Goal: Communication & Community: Answer question/provide support

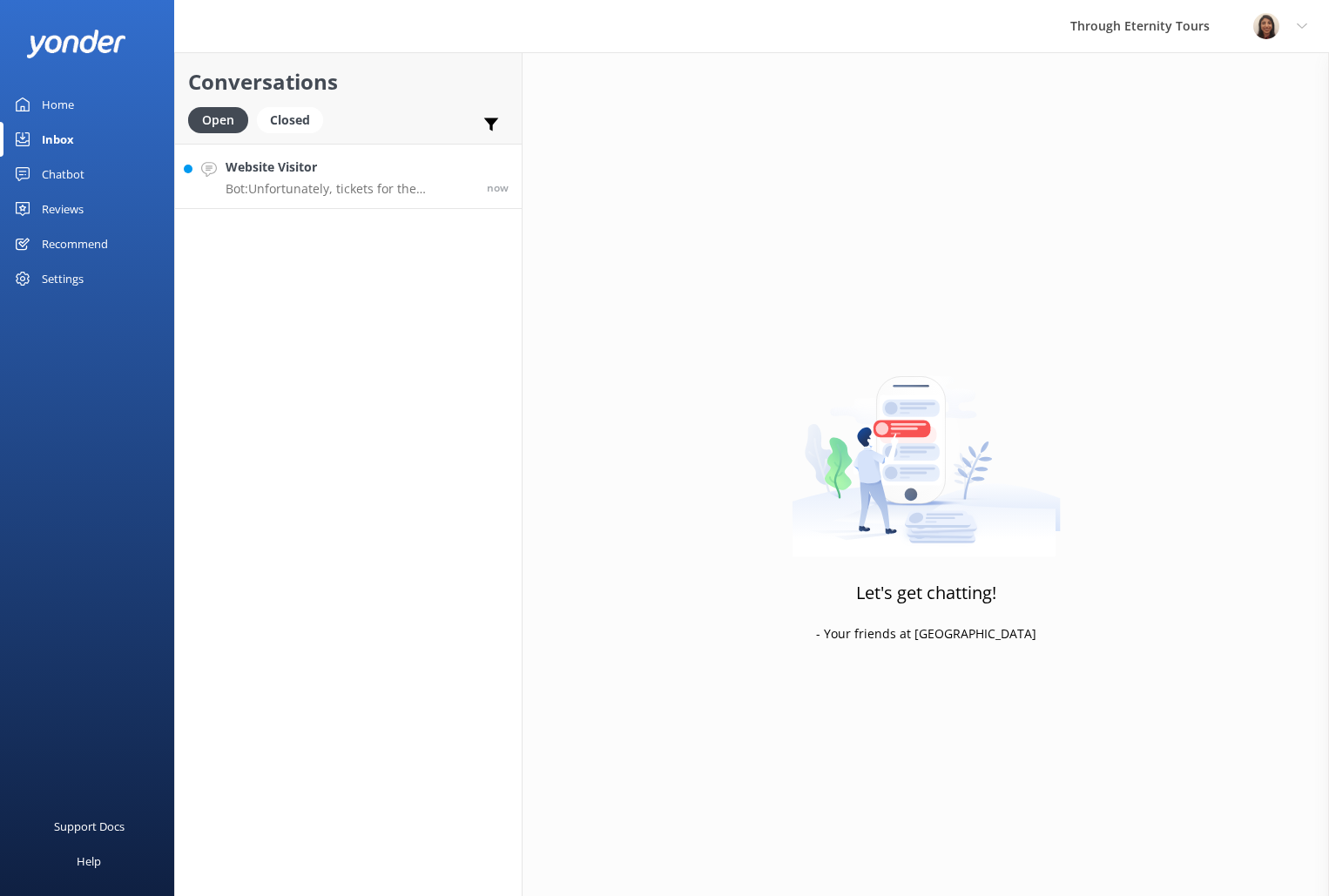
click at [327, 198] on link "Website Visitor Bot: Unfortunately, tickets for the Colosseum and Roman Forum a…" at bounding box center [348, 176] width 347 height 65
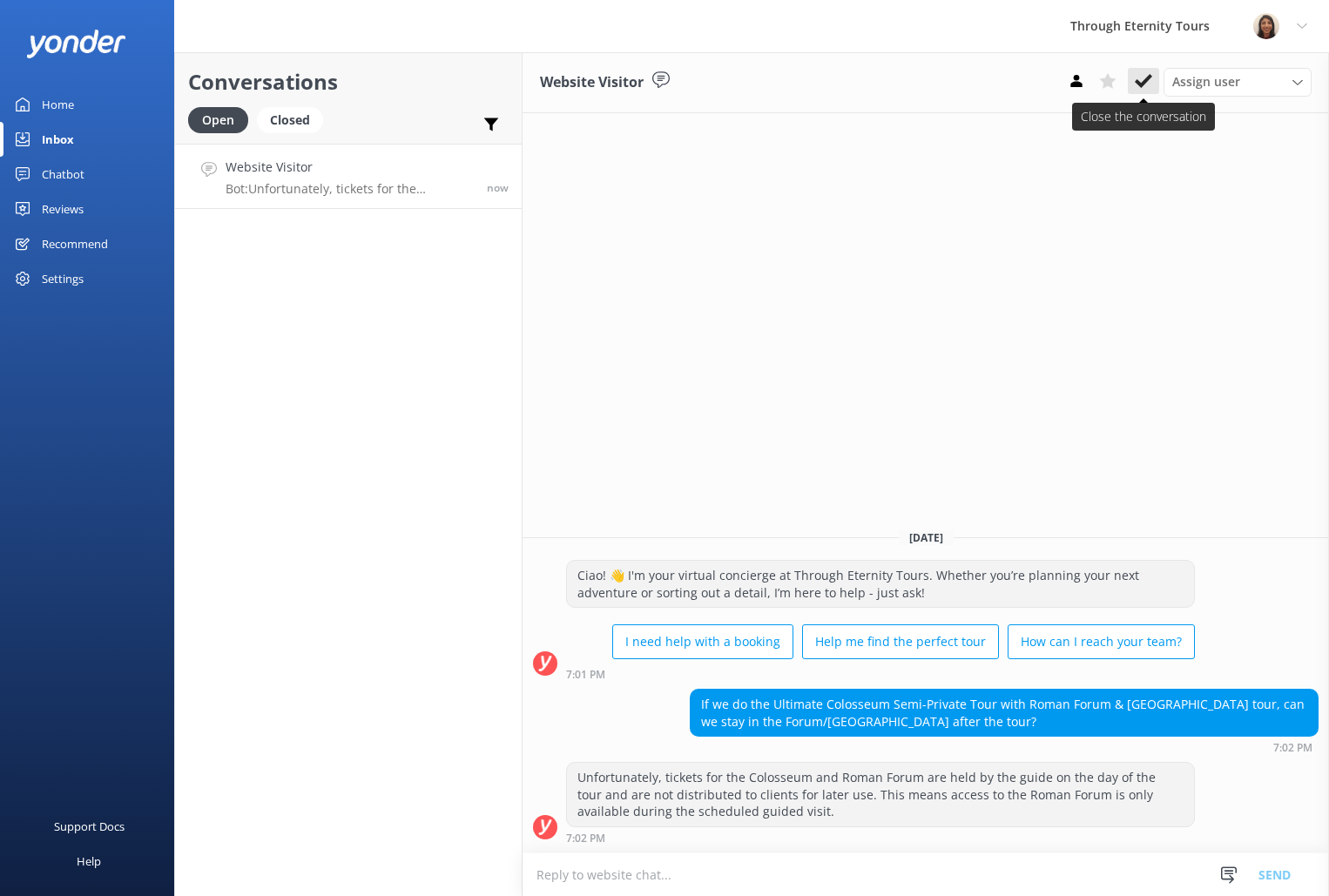
click at [1145, 77] on icon at bounding box center [1142, 80] width 17 height 17
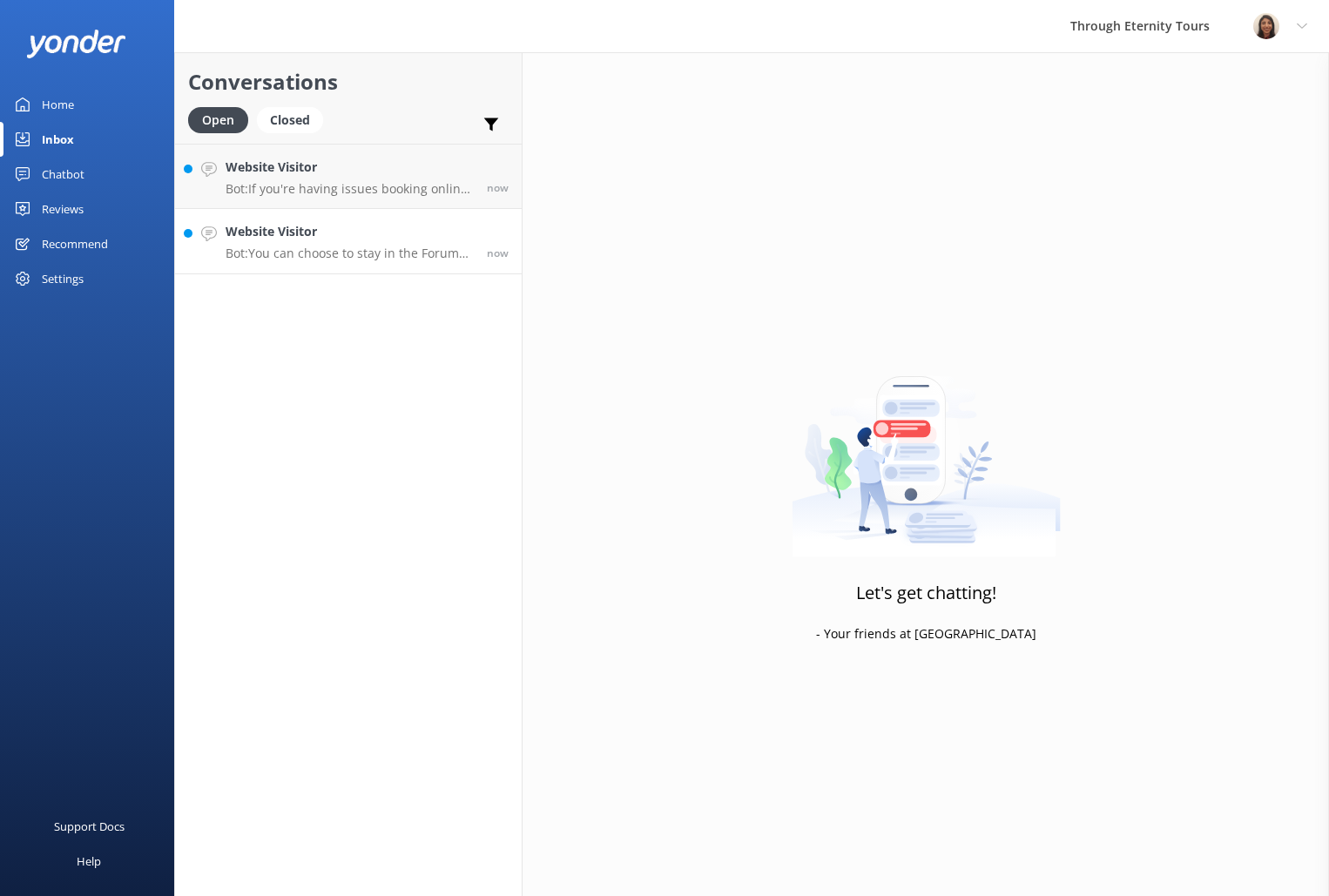
click at [349, 226] on h4 "Website Visitor" at bounding box center [350, 231] width 248 height 19
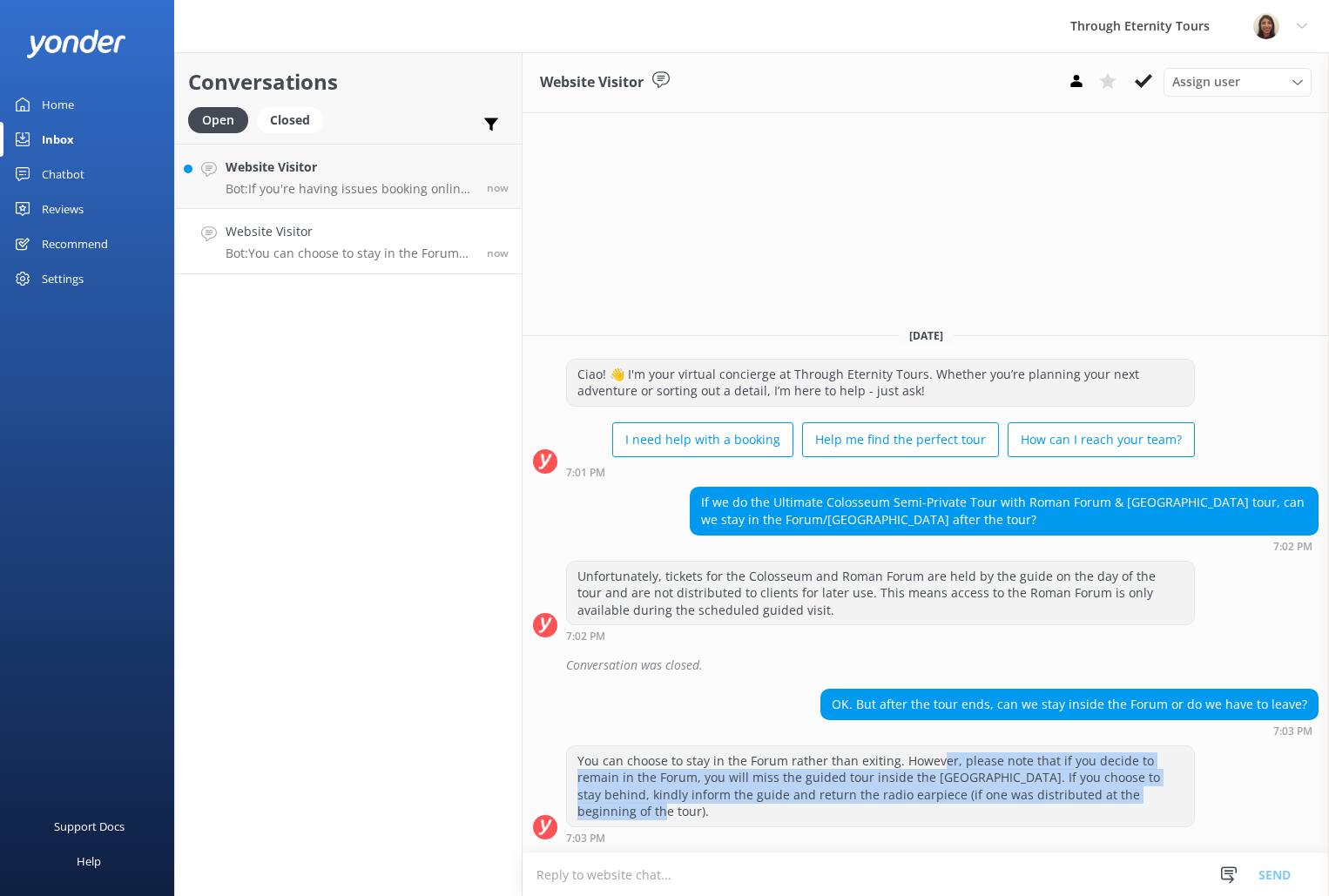
drag, startPoint x: 936, startPoint y: 778, endPoint x: 765, endPoint y: 825, distance: 177.2
click at [765, 825] on div "You can choose to stay in the Forum rather than exiting. However, please note t…" at bounding box center [880, 786] width 627 height 80
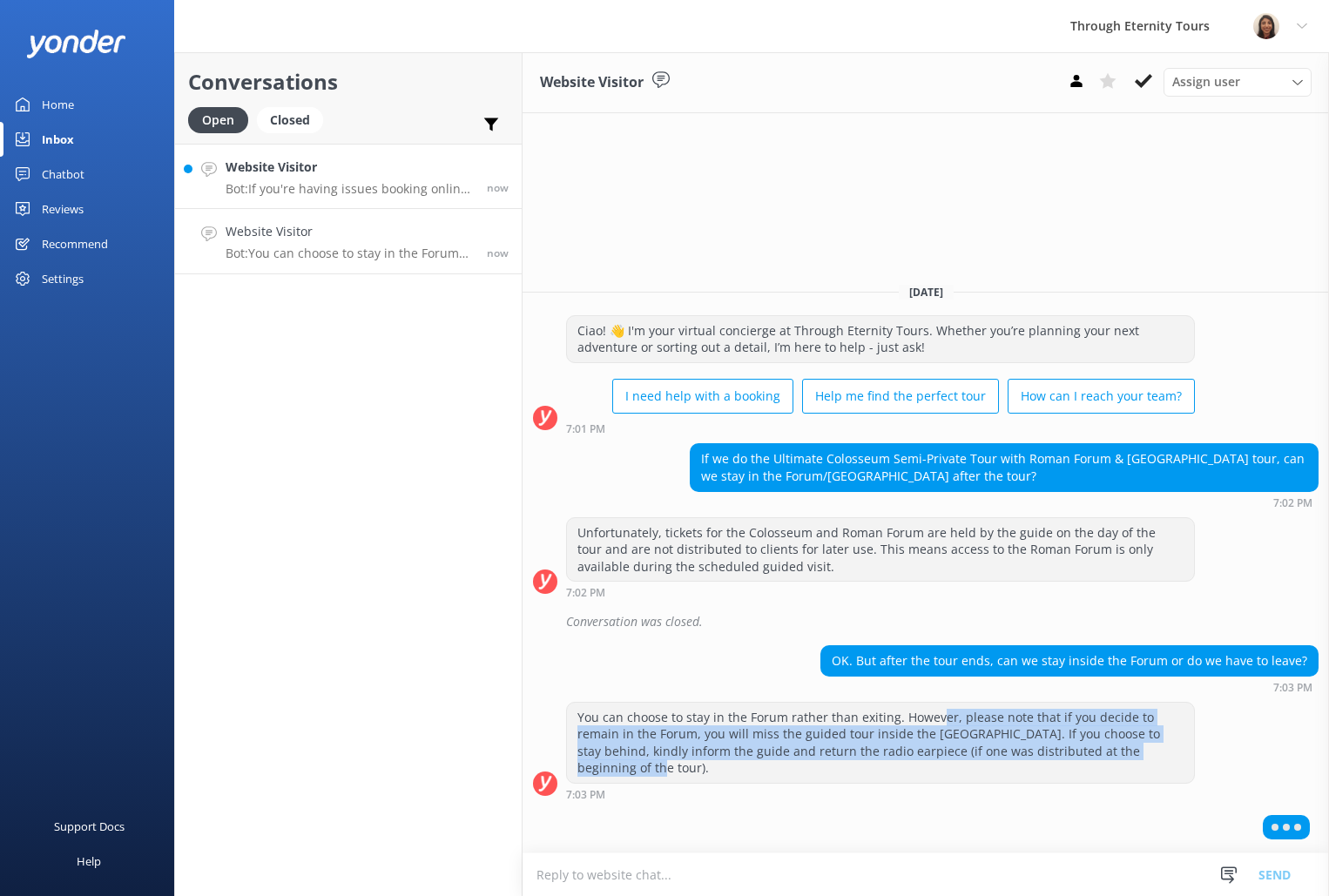
click at [261, 180] on div "Website Visitor Bot: If you're having issues booking online, you can contact th…" at bounding box center [350, 176] width 248 height 37
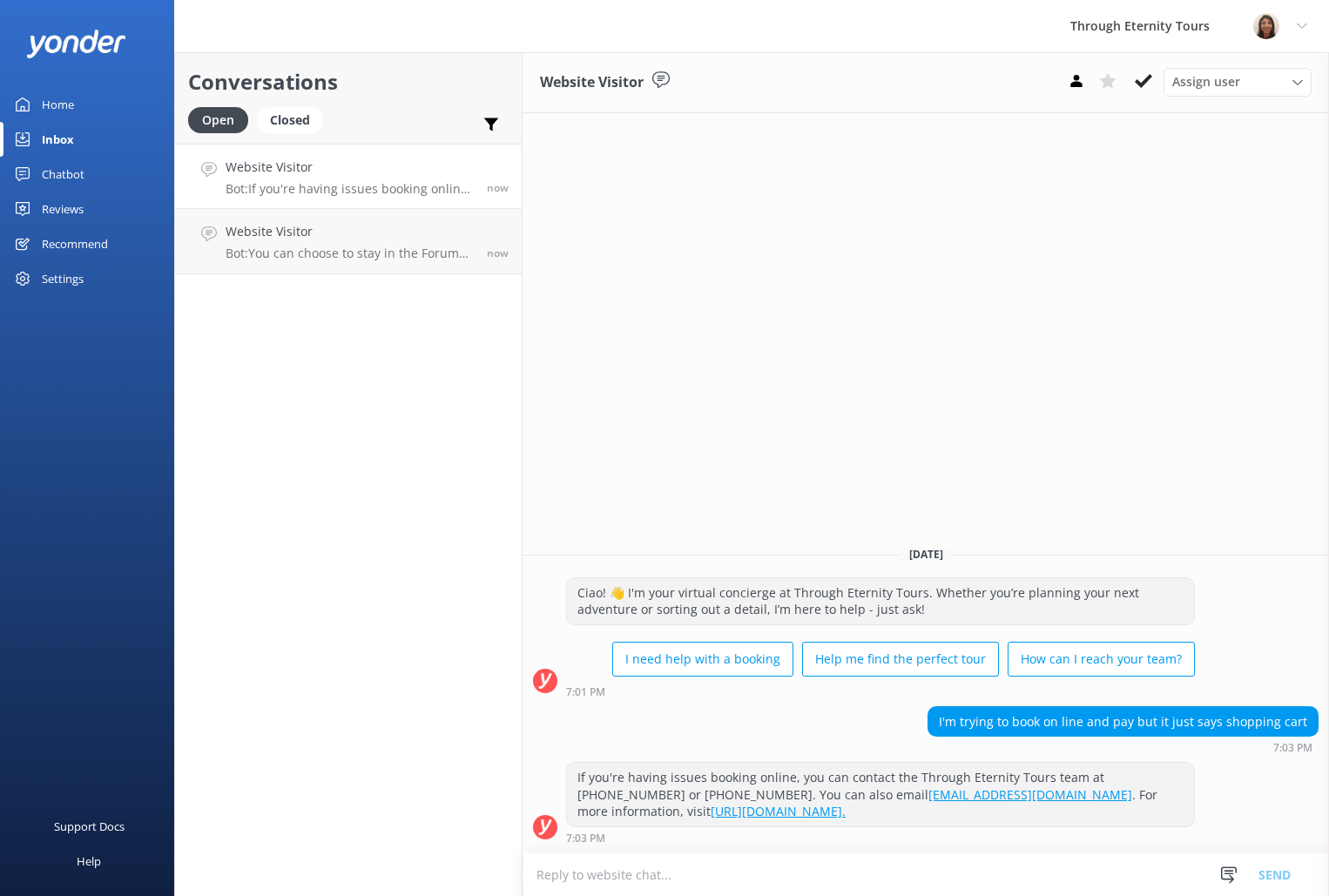
click at [270, 179] on div "Website Visitor Bot: If you're having issues booking online, you can contact th…" at bounding box center [350, 176] width 248 height 37
click at [810, 873] on textarea at bounding box center [925, 874] width 806 height 43
paste textarea "Hello, my name is [PERSON_NAME] from Through Eternity Tours. How can I assist y…"
type textarea "Hello, my name is [PERSON_NAME] from Through Eternity Tours. How can I assist y…"
click at [1262, 868] on button "Send" at bounding box center [1274, 874] width 65 height 44
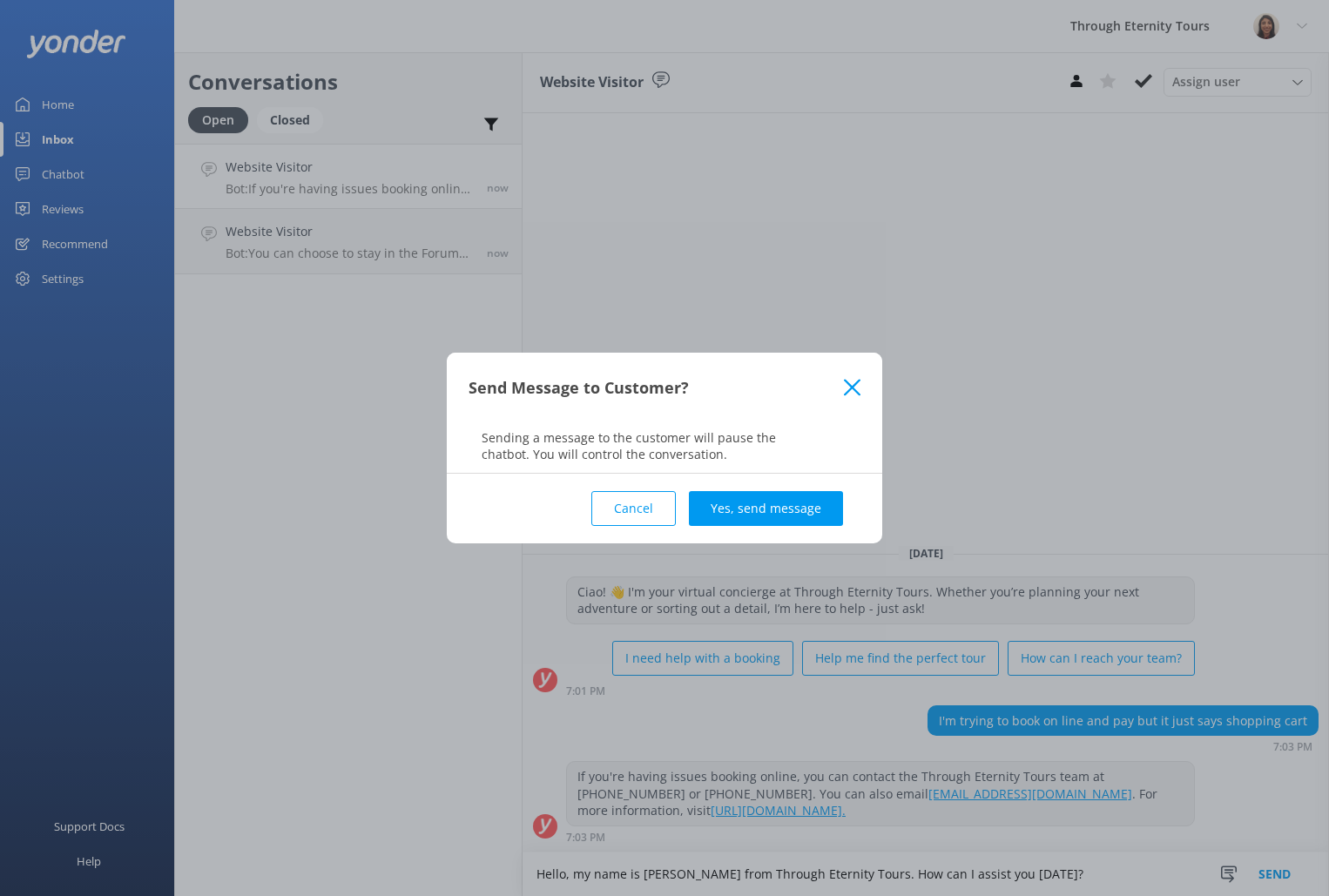
click at [740, 494] on button "Yes, send message" at bounding box center [766, 508] width 154 height 35
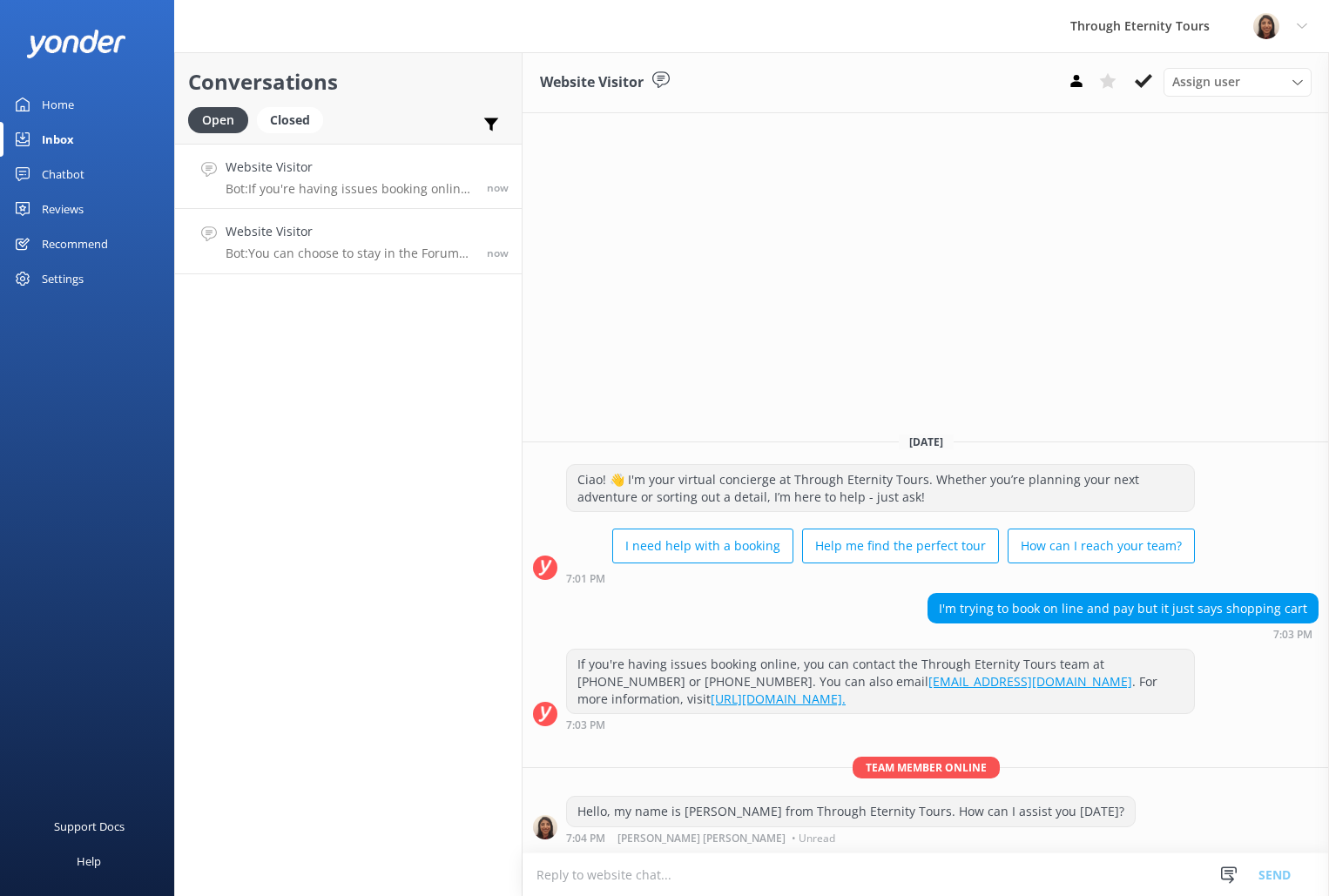
click at [317, 252] on p "Bot: You can choose to stay in the Forum rather than exiting. However, please n…" at bounding box center [350, 254] width 248 height 16
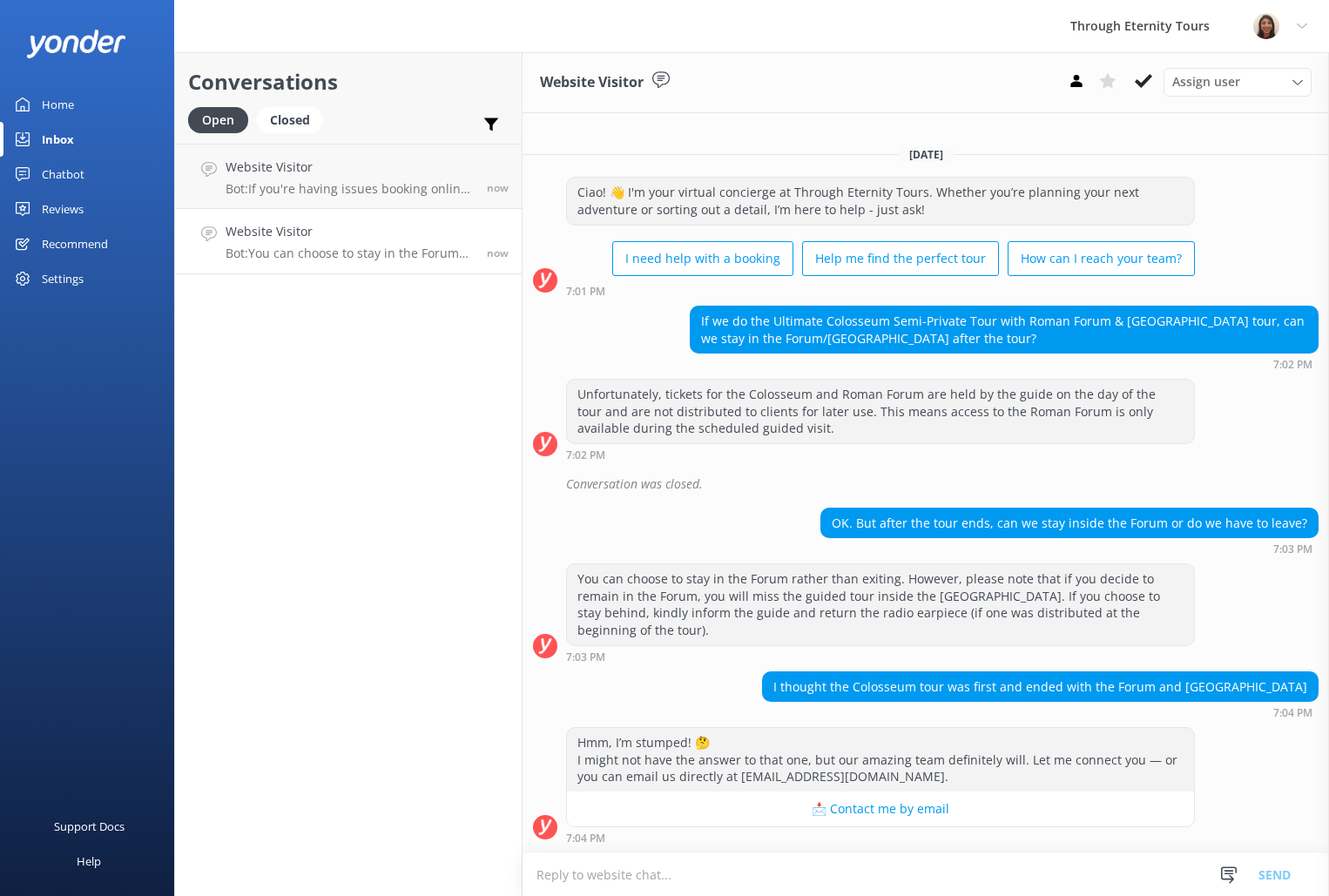
click at [1005, 887] on textarea at bounding box center [925, 874] width 806 height 43
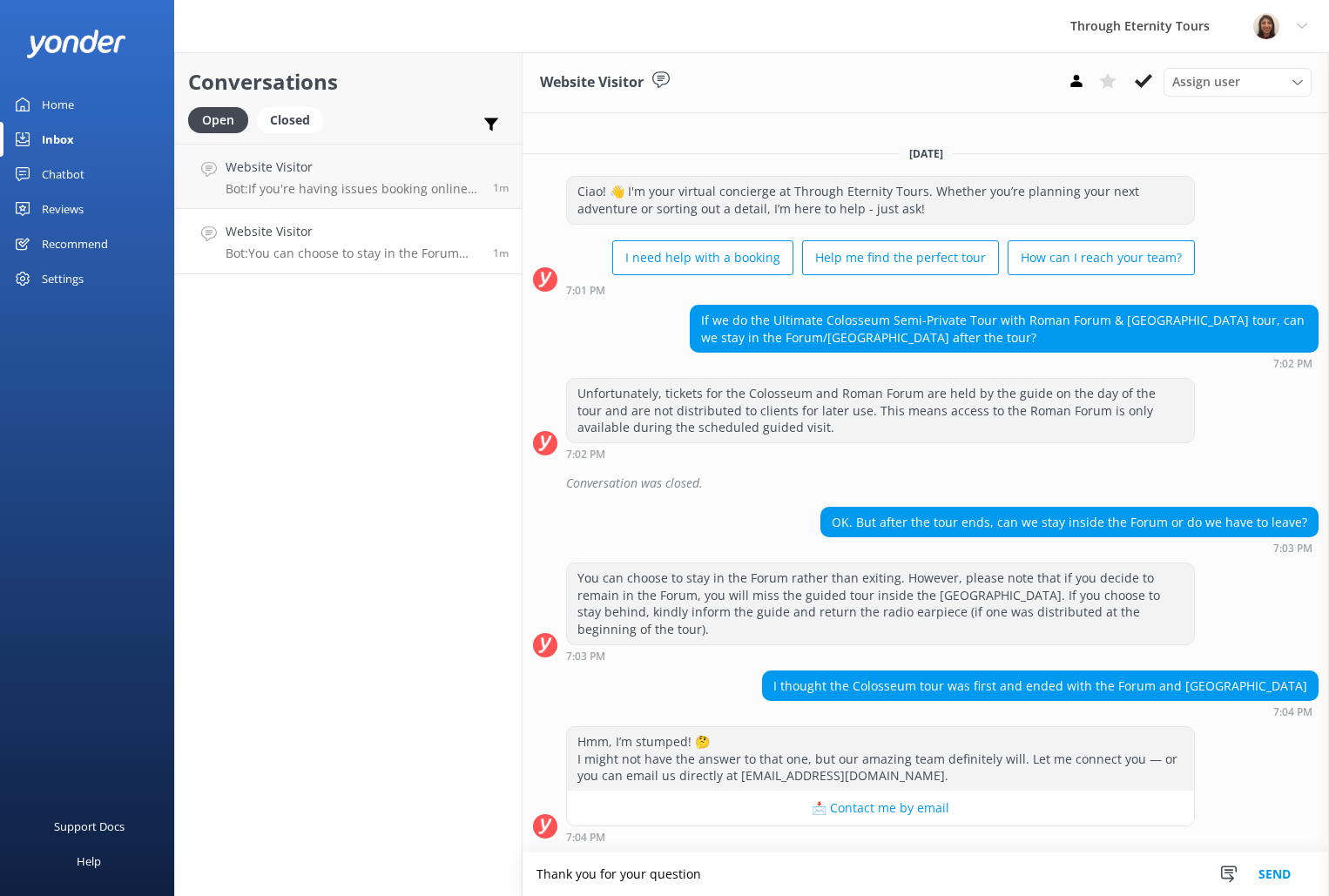
click at [706, 876] on textarea "Thank you for your question" at bounding box center [925, 874] width 806 height 44
paste textarea "Hello, my name is [PERSON_NAME] from Through Eternity Tours. I’m stepping in to…"
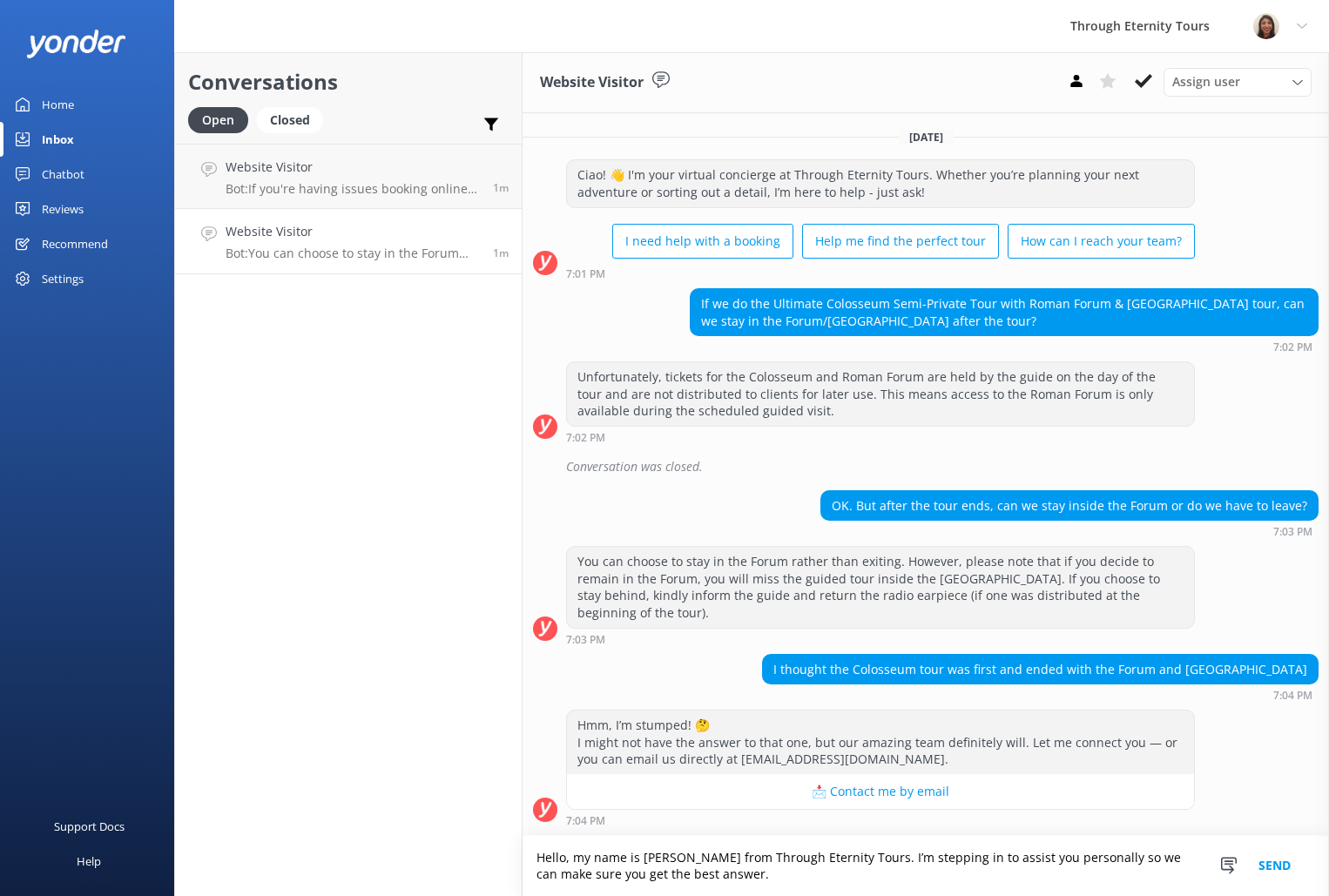
type textarea "Hello, my name is [PERSON_NAME] from Through Eternity Tours. I’m stepping in to…"
click at [1267, 866] on button "Send" at bounding box center [1274, 866] width 65 height 60
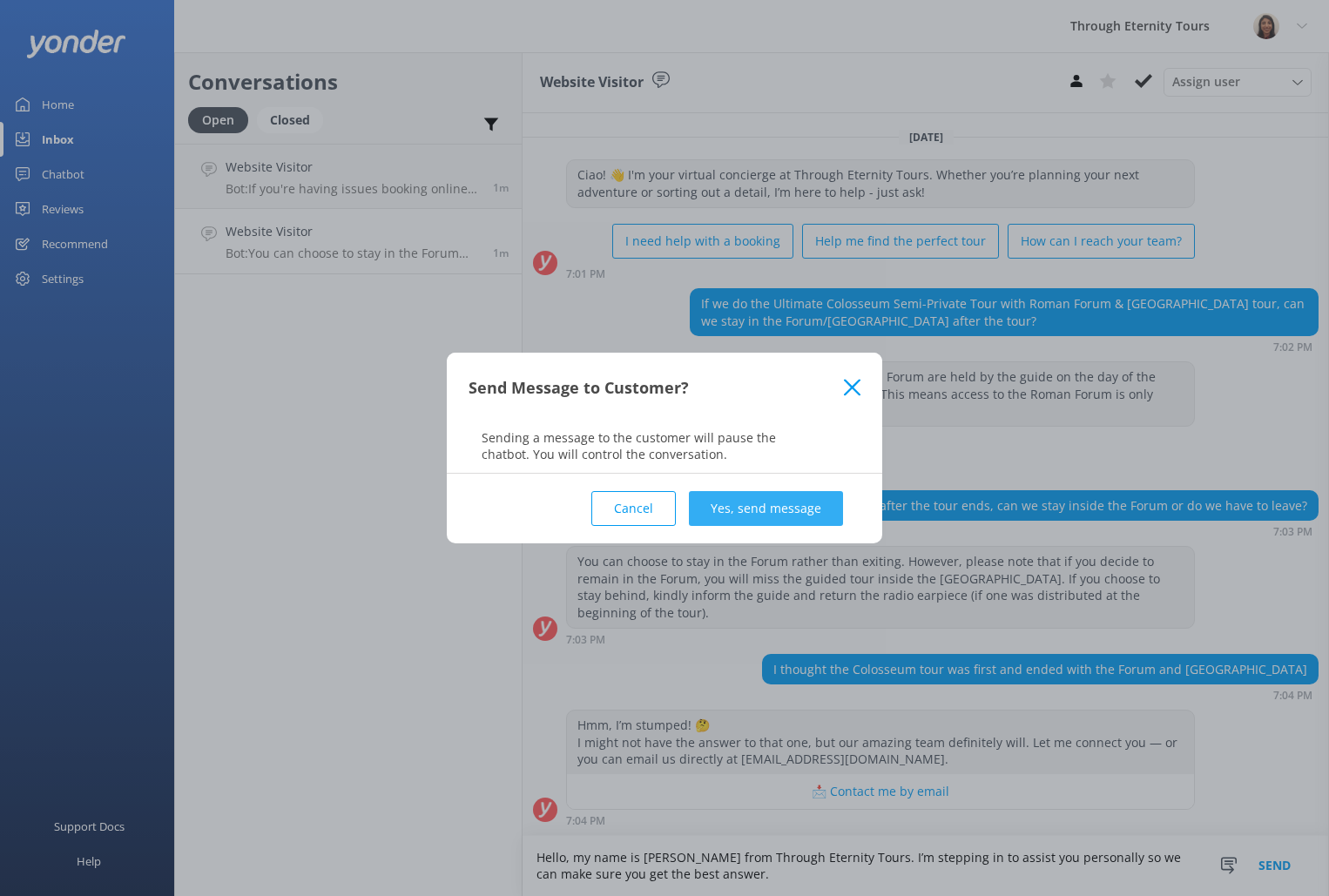
click at [801, 509] on button "Yes, send message" at bounding box center [766, 508] width 154 height 35
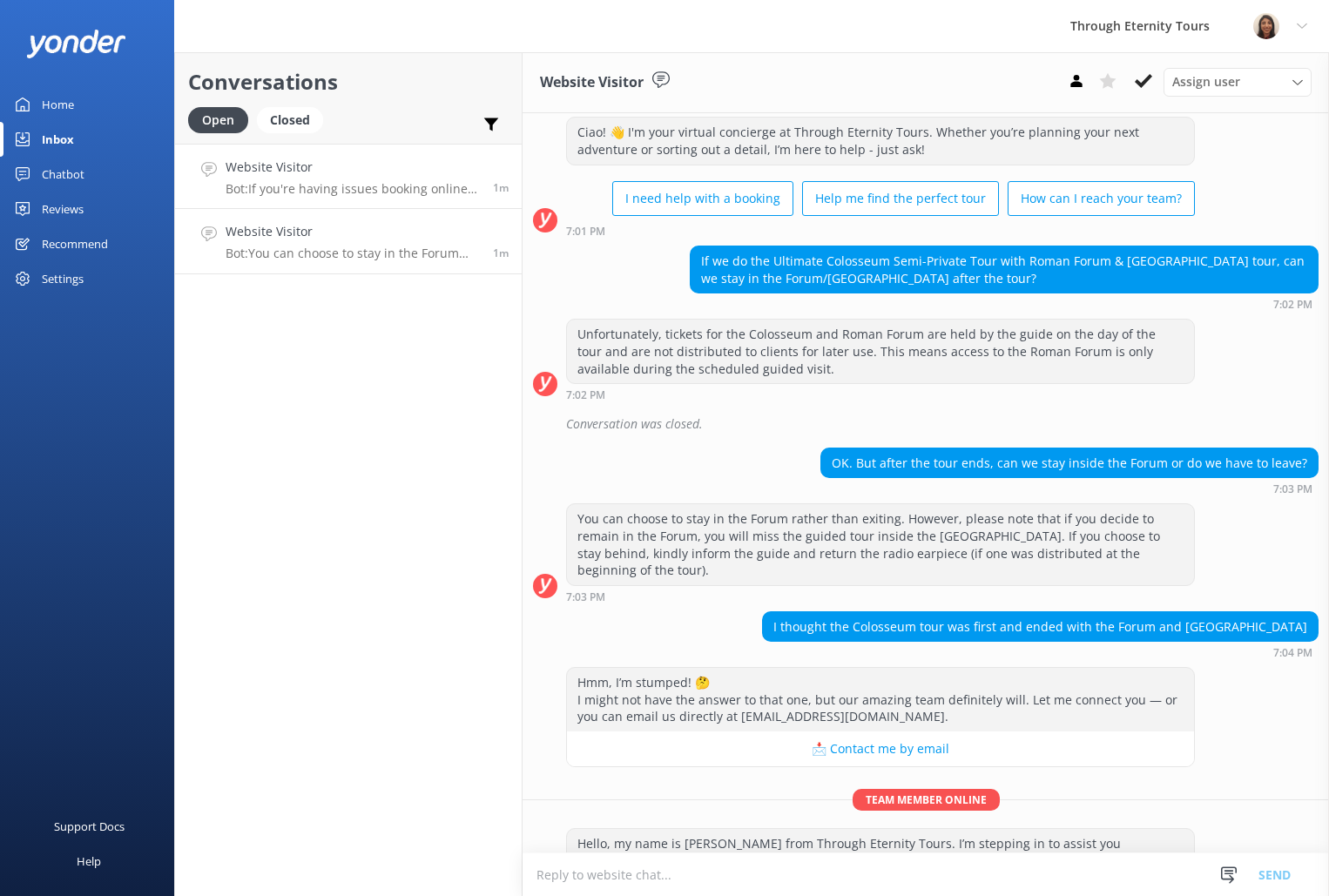
scroll to position [74, 0]
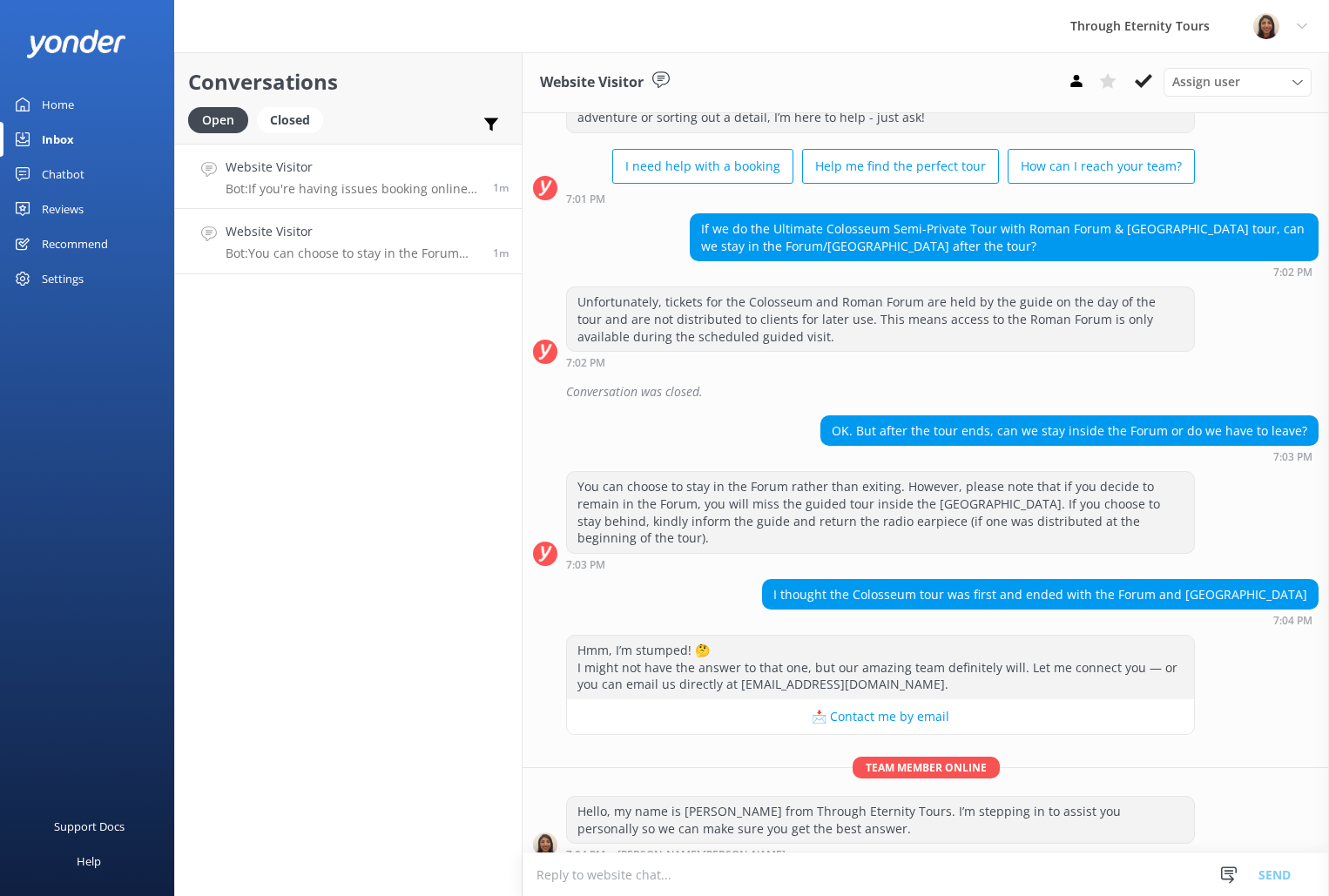
click at [367, 182] on p "Bot: If you're having issues booking online, you can contact the Through Eterni…" at bounding box center [353, 189] width 254 height 16
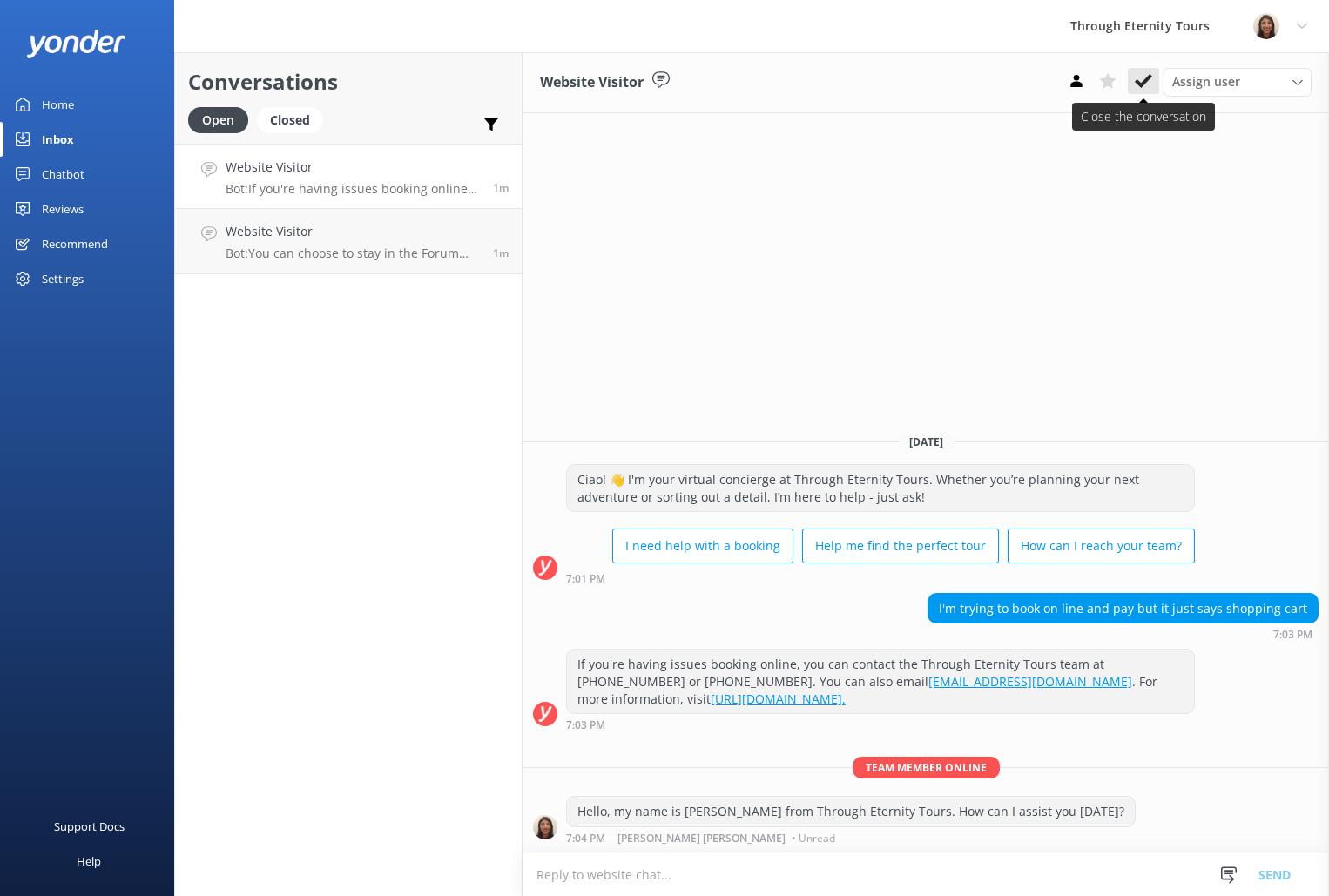
click at [1143, 77] on icon at bounding box center [1142, 80] width 17 height 17
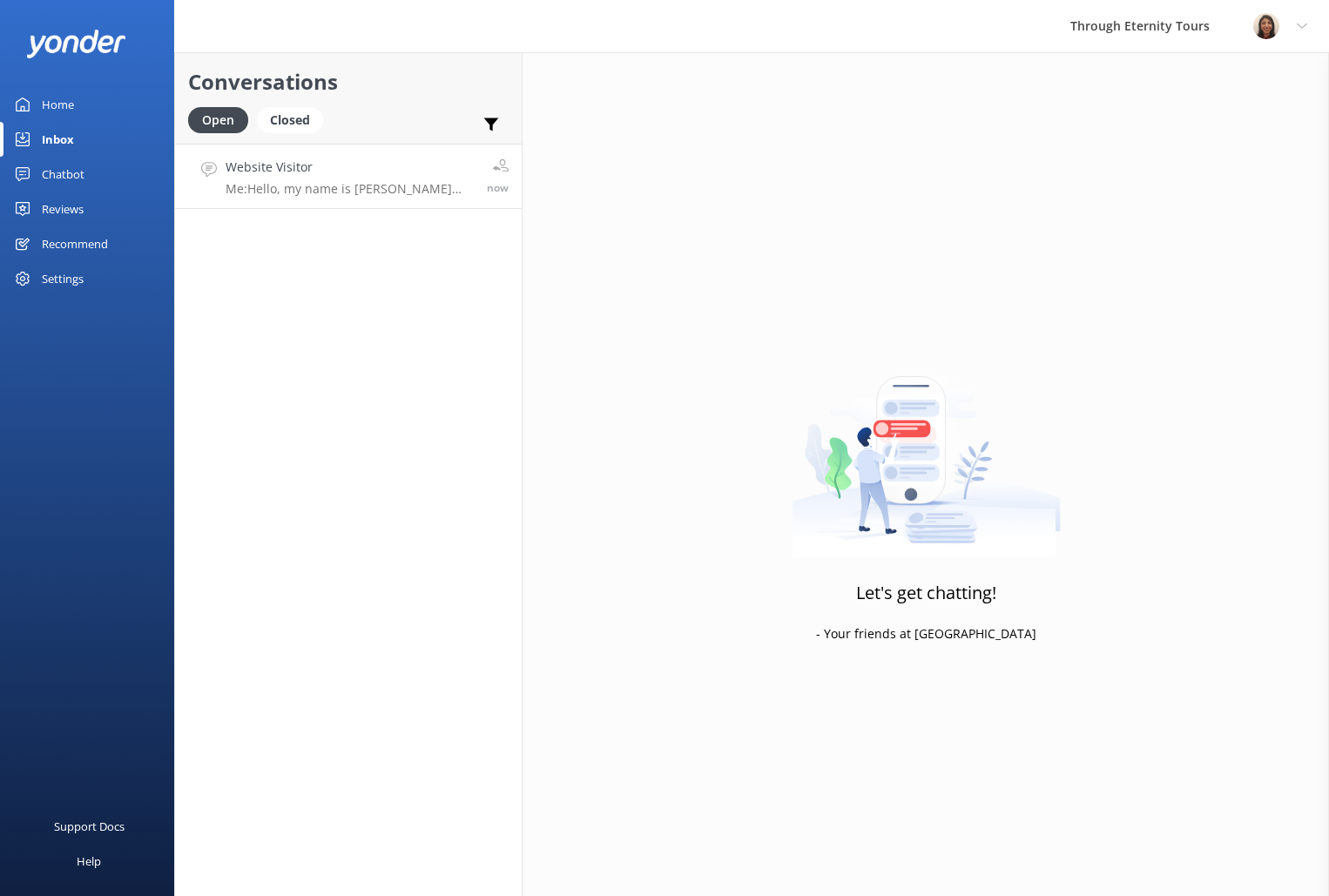
click at [372, 176] on h4 "Website Visitor" at bounding box center [350, 167] width 248 height 19
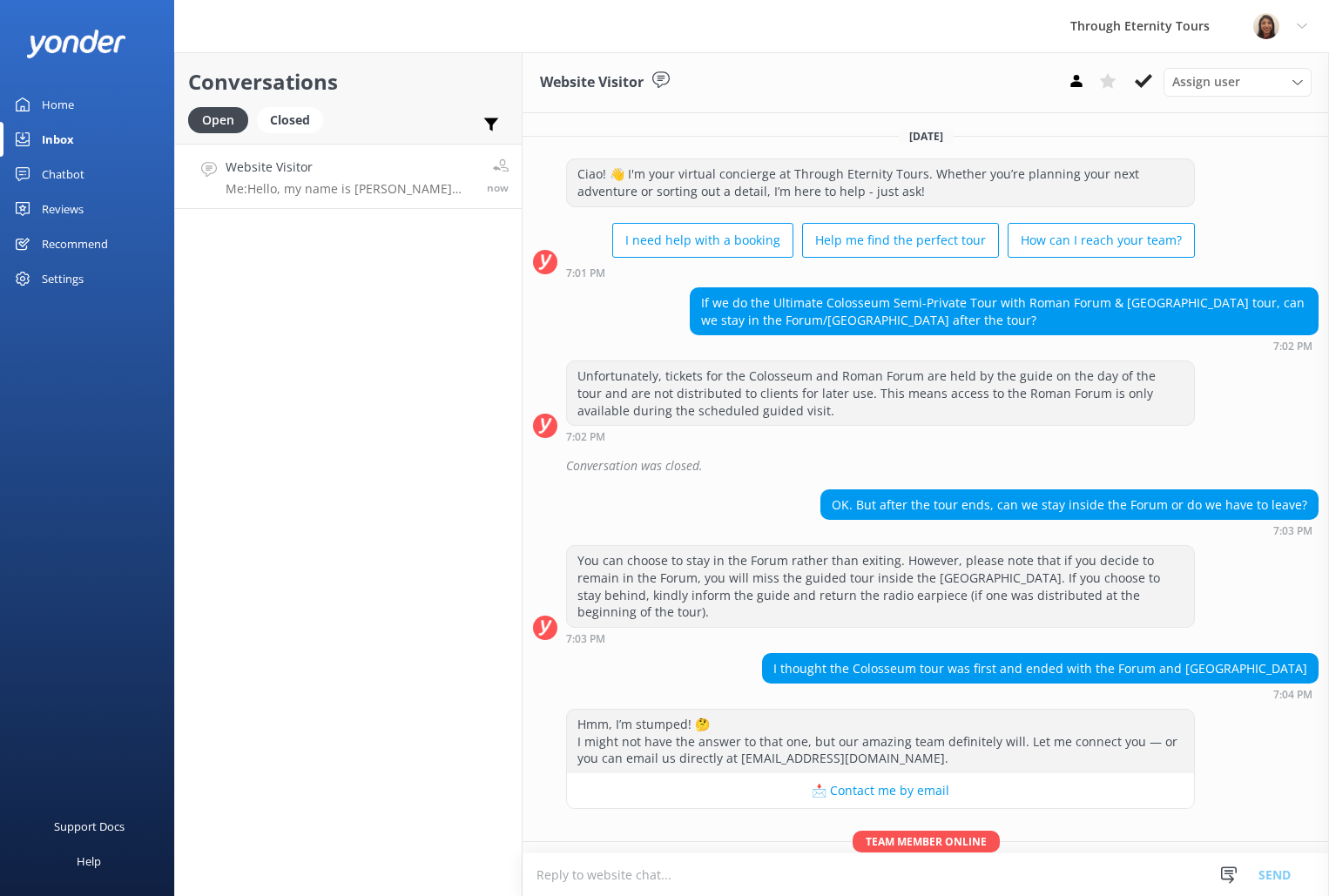
scroll to position [74, 0]
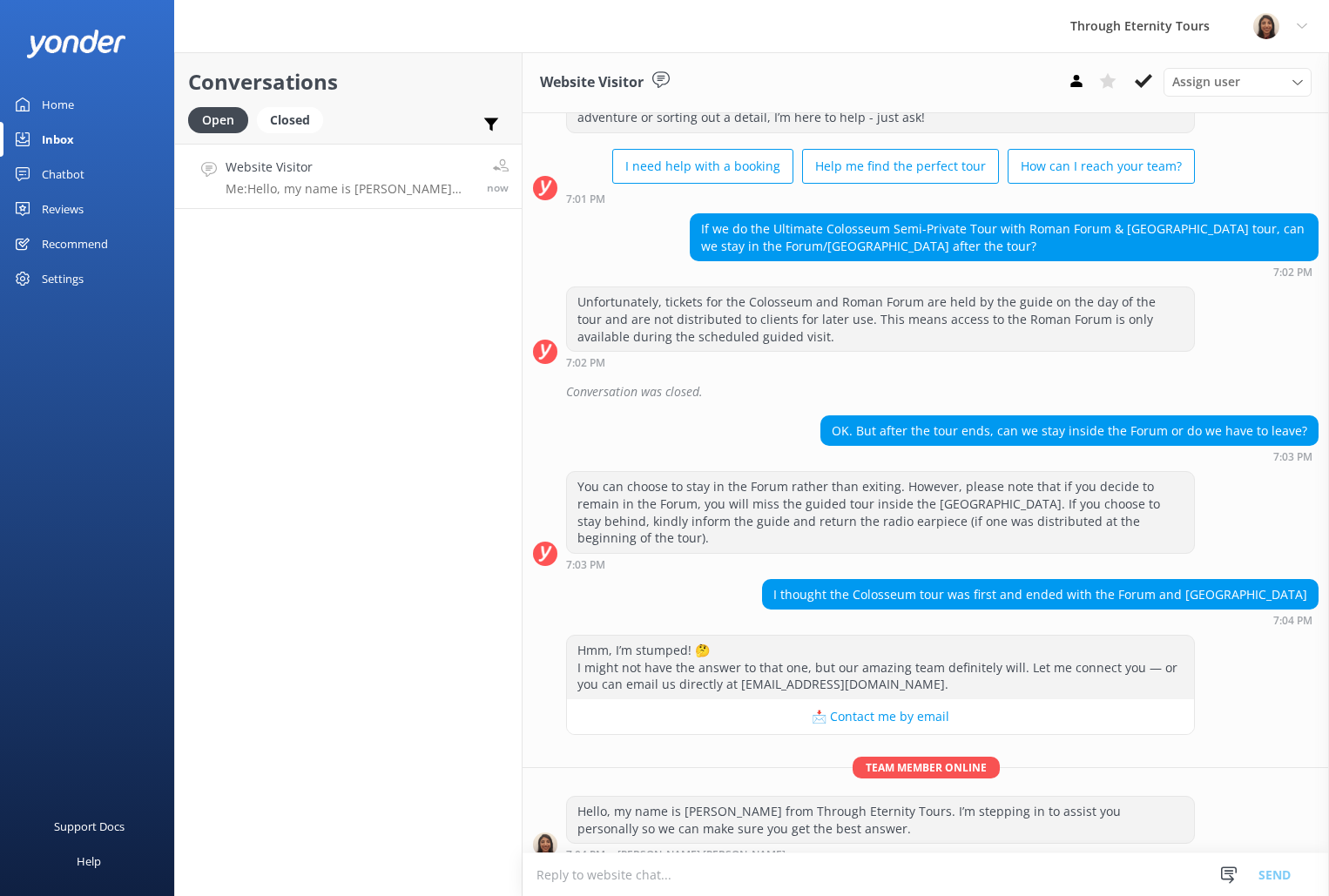
click at [785, 872] on textarea at bounding box center [925, 874] width 806 height 43
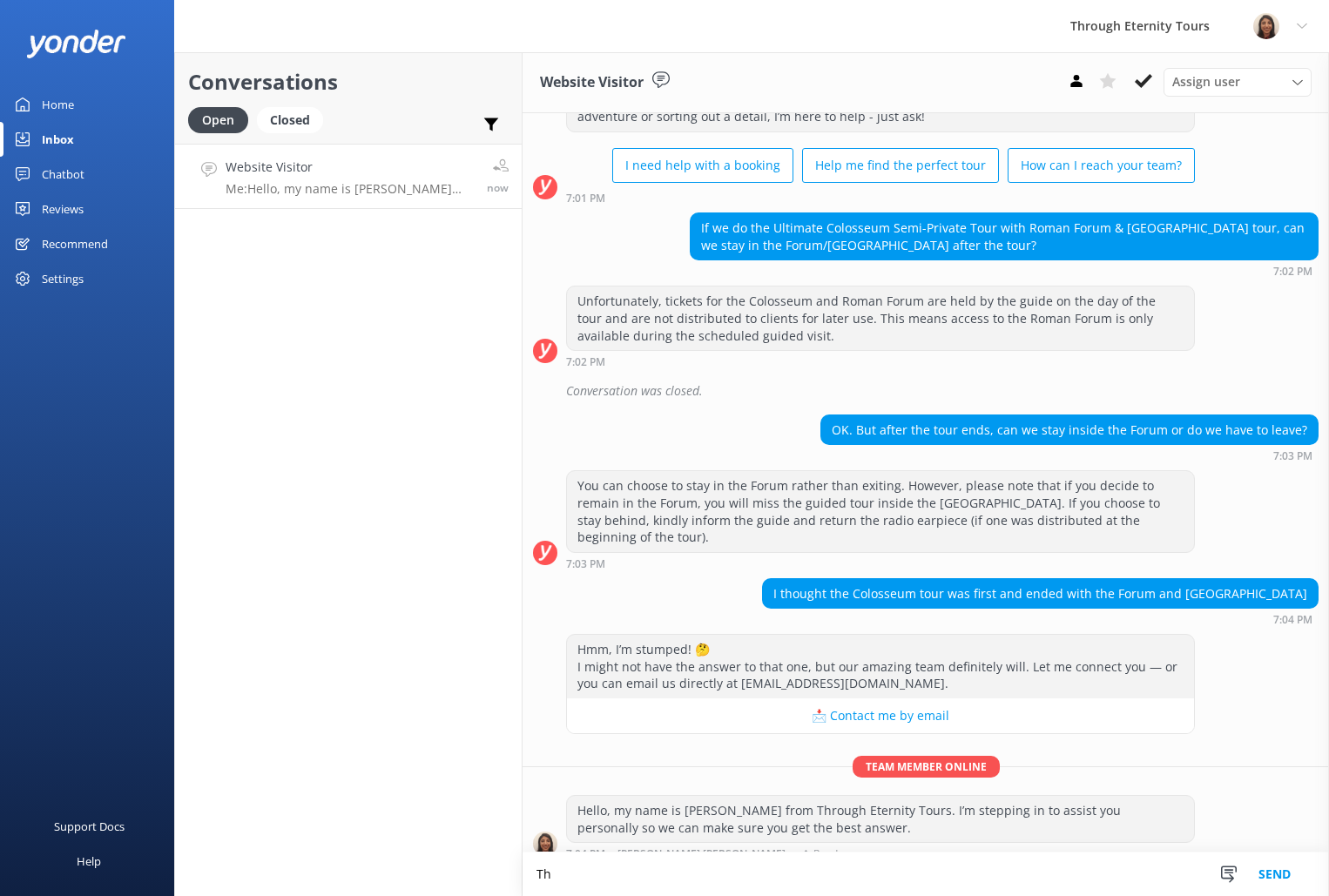
type textarea "T"
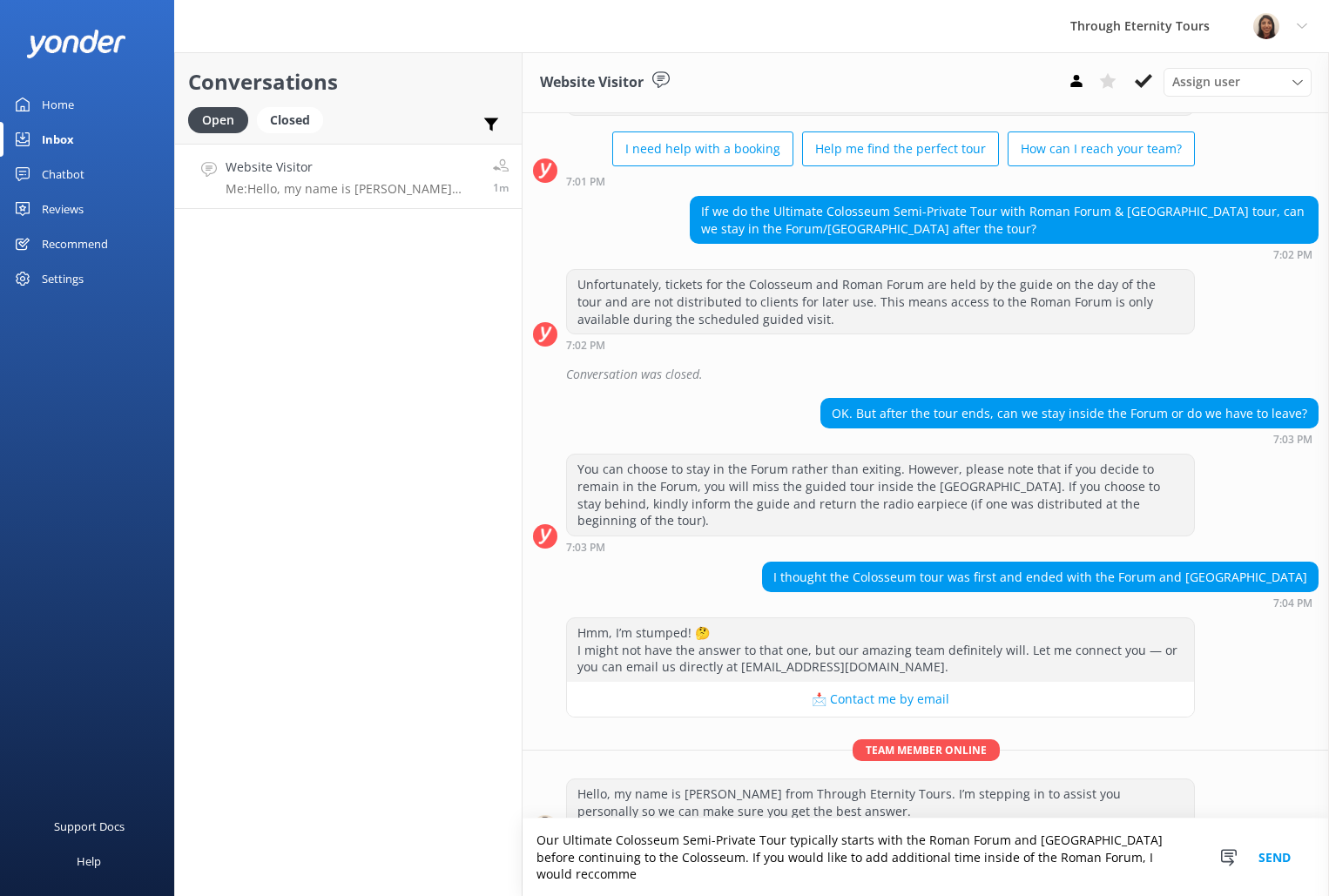
scroll to position [109, 0]
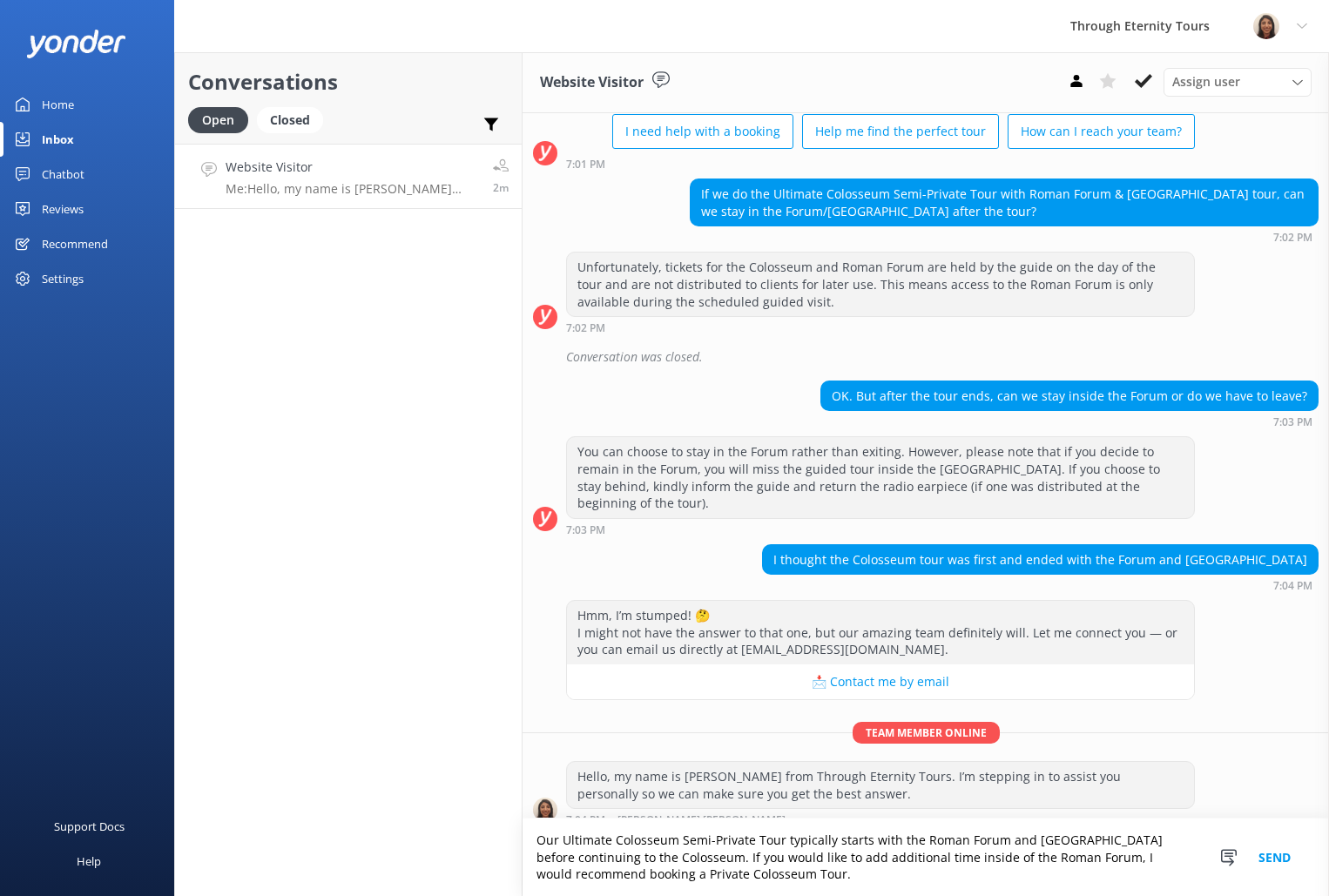
click at [663, 873] on textarea "Our Ultimate Colosseum Semi-Private Tour typically starts with the Roman Forum …" at bounding box center [925, 856] width 806 height 77
type textarea "Our Ultimate Colosseum Semi-Private Tour typically starts with the Roman Forum …"
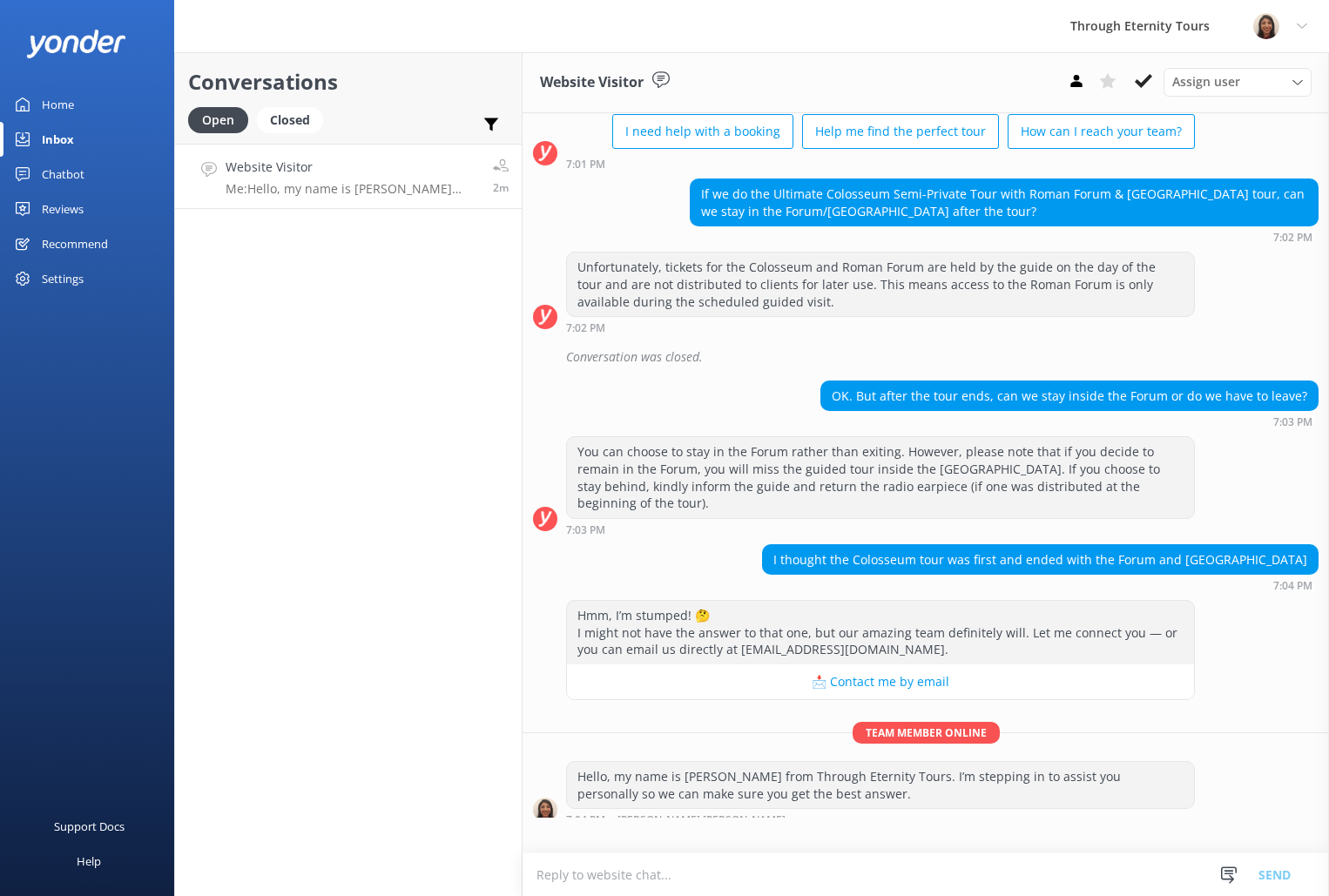
scroll to position [74, 0]
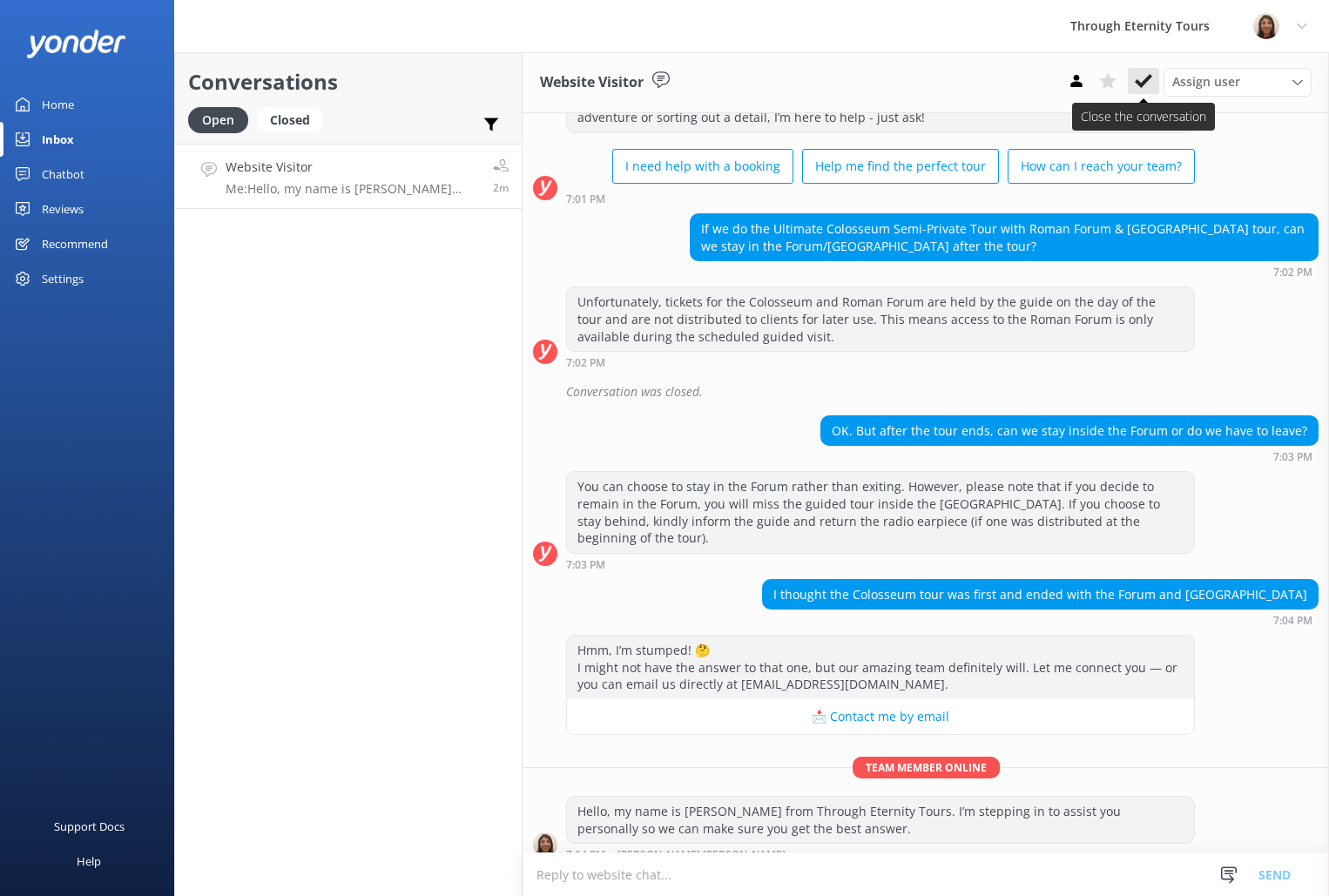
click at [1152, 79] on button at bounding box center [1143, 81] width 31 height 26
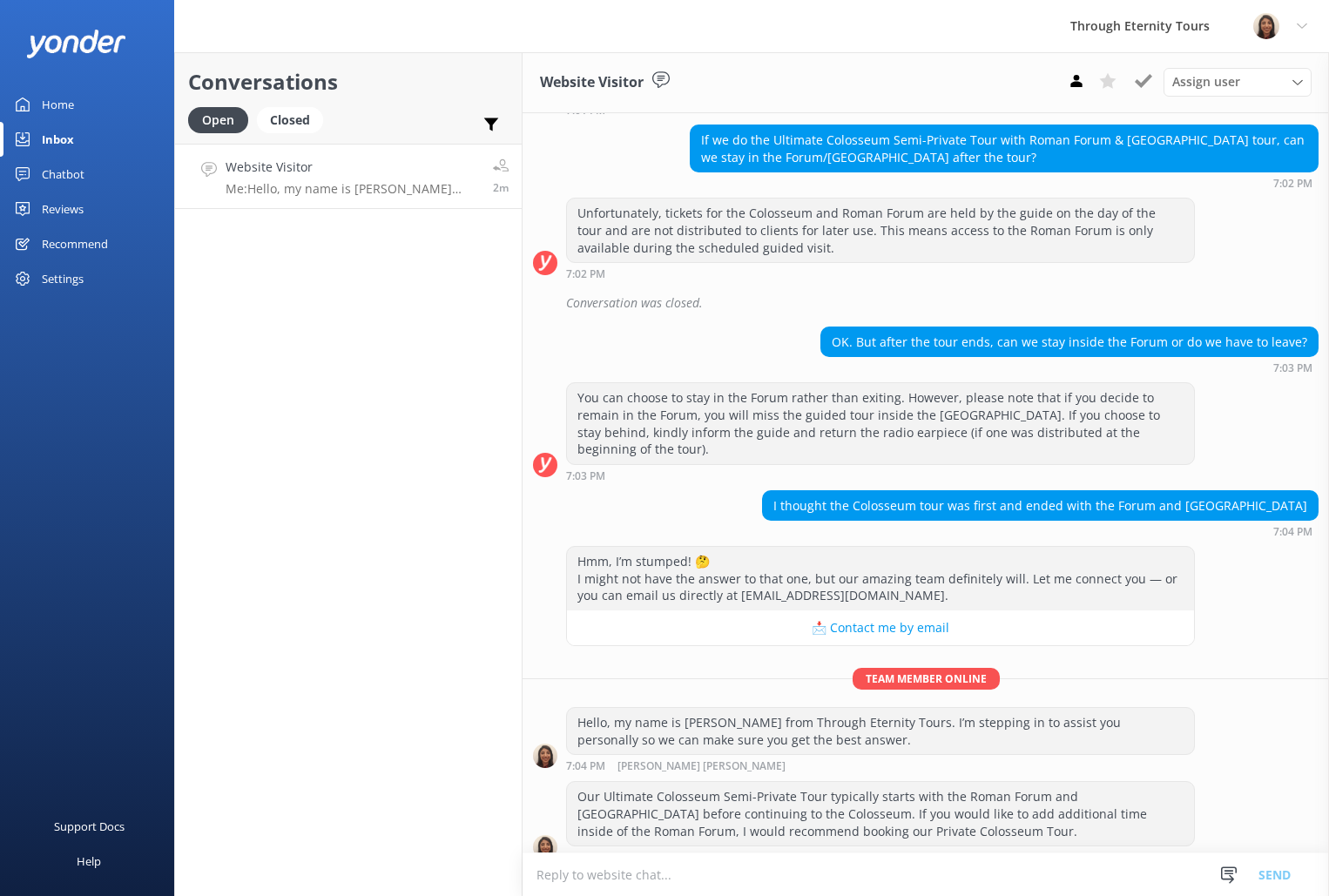
scroll to position [165, 0]
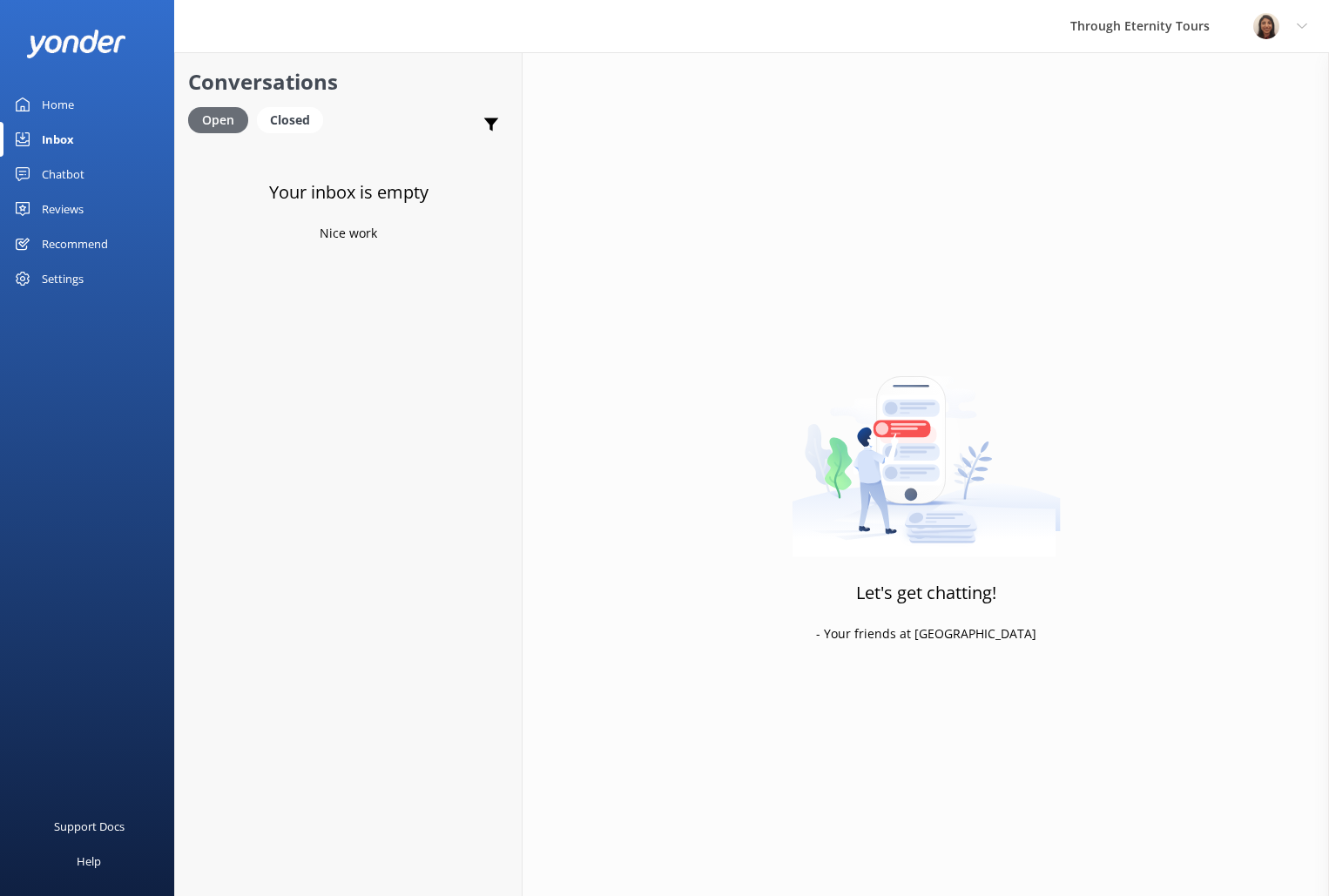
click at [229, 129] on div "Open" at bounding box center [218, 120] width 60 height 26
click at [304, 119] on div "Closed" at bounding box center [290, 120] width 66 height 26
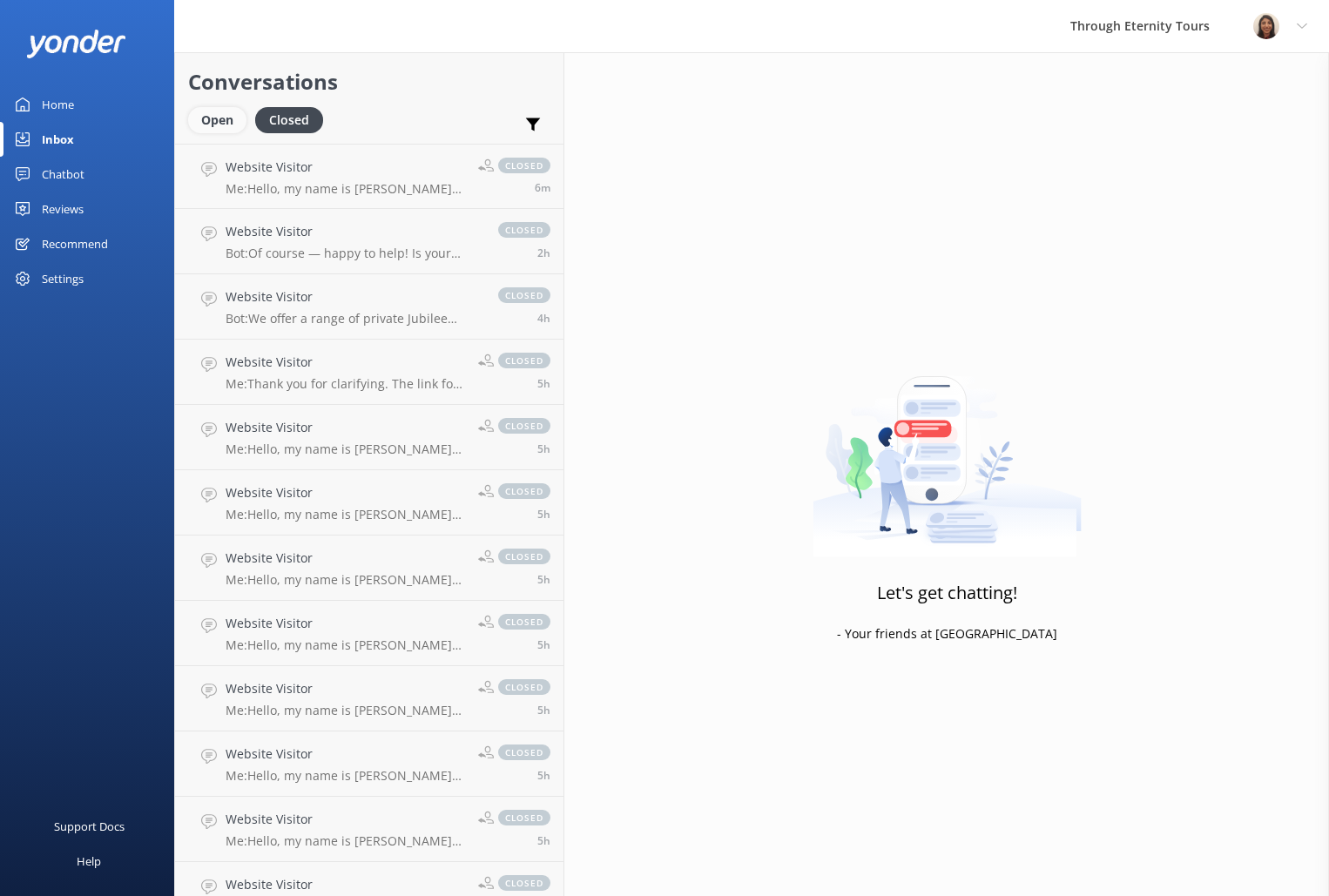
click at [220, 126] on div "Open" at bounding box center [217, 120] width 58 height 26
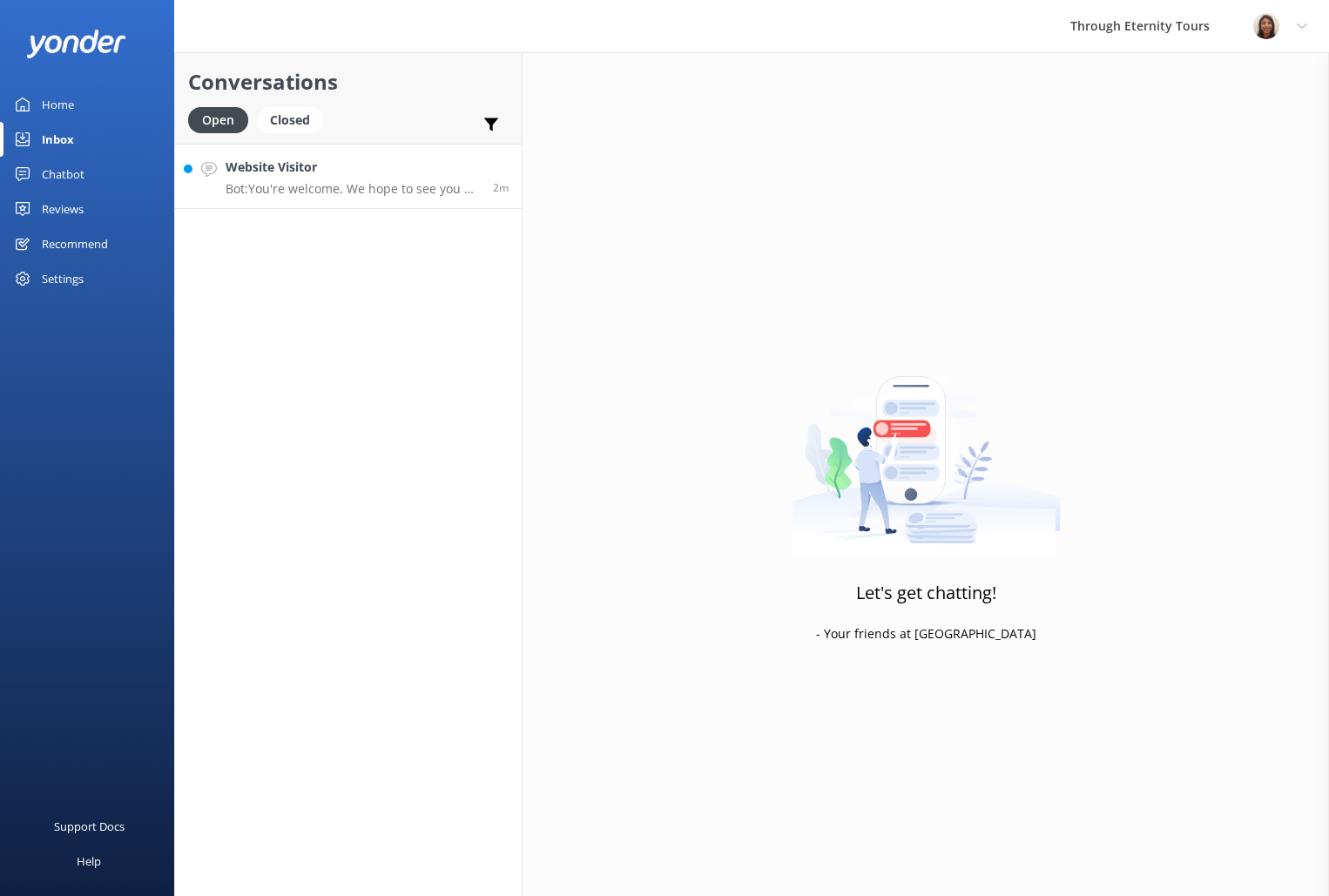
click at [330, 201] on link "Website Visitor Bot: You're welcome. We hope to see you at Through Eternity Tou…" at bounding box center [348, 176] width 347 height 65
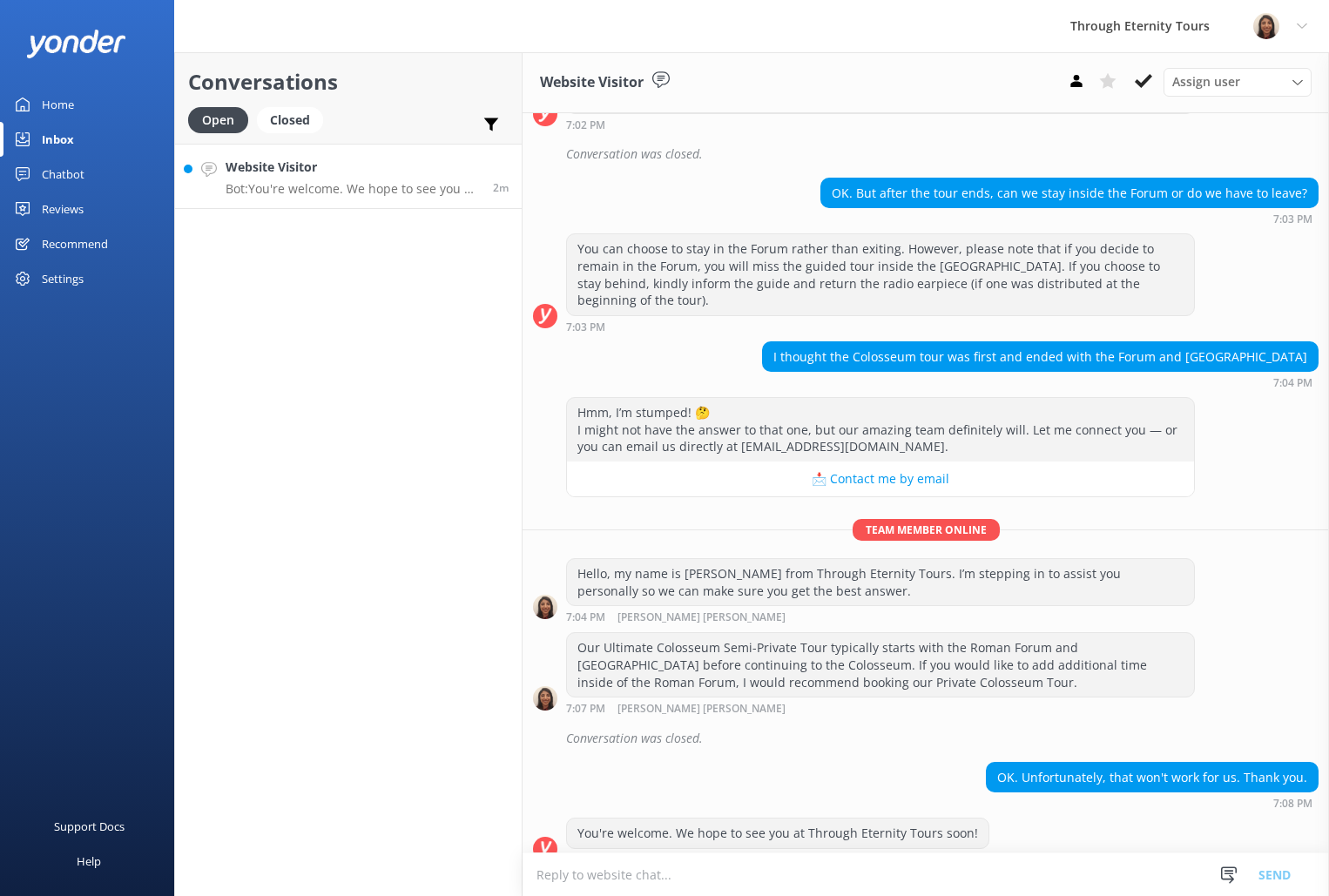
scroll to position [315, 0]
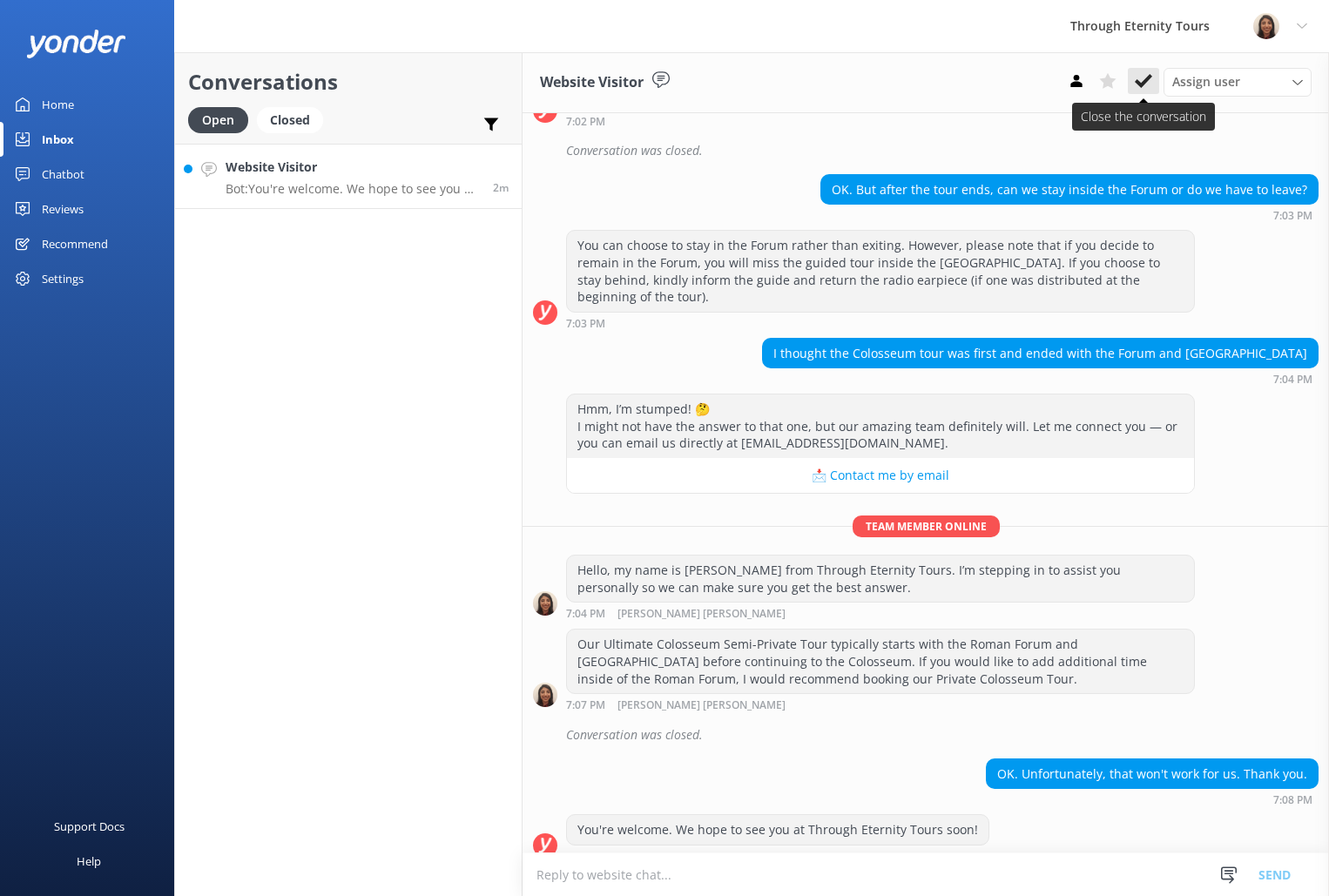
click at [1136, 91] on button at bounding box center [1143, 81] width 31 height 26
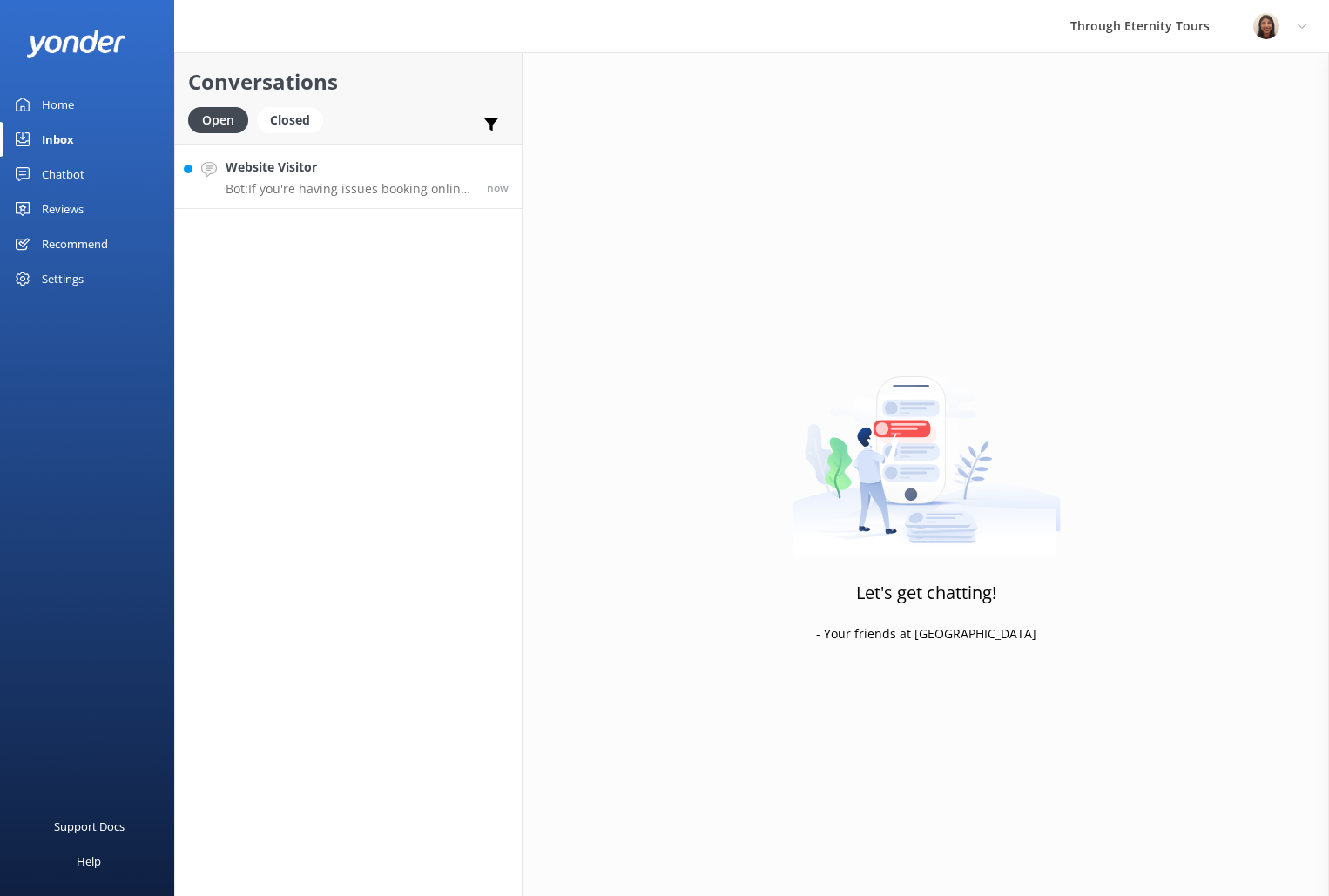
click at [326, 188] on p "Bot: If you're having issues booking online, you can contact the Through Eterni…" at bounding box center [350, 189] width 248 height 16
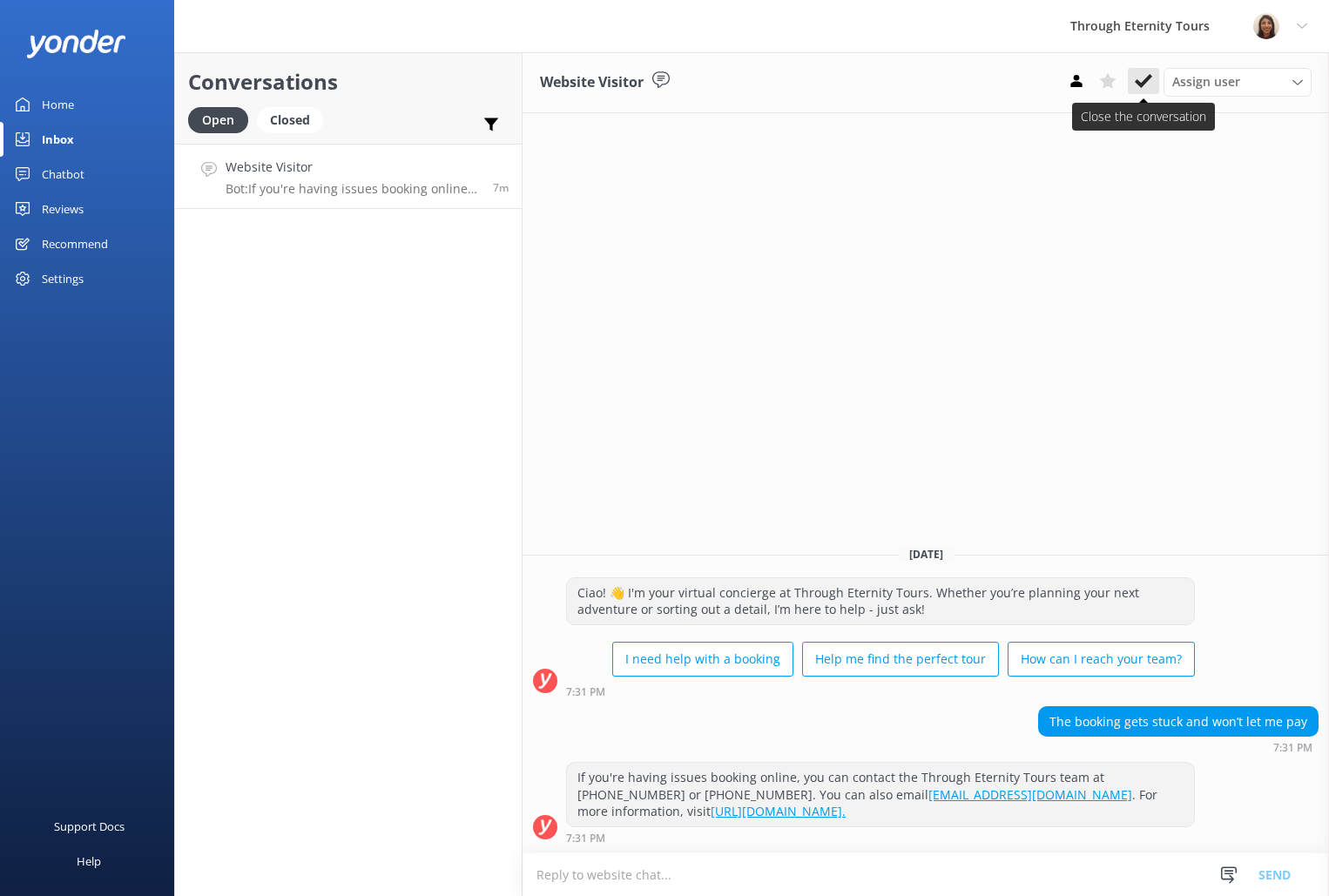
click at [1140, 69] on button at bounding box center [1143, 81] width 31 height 26
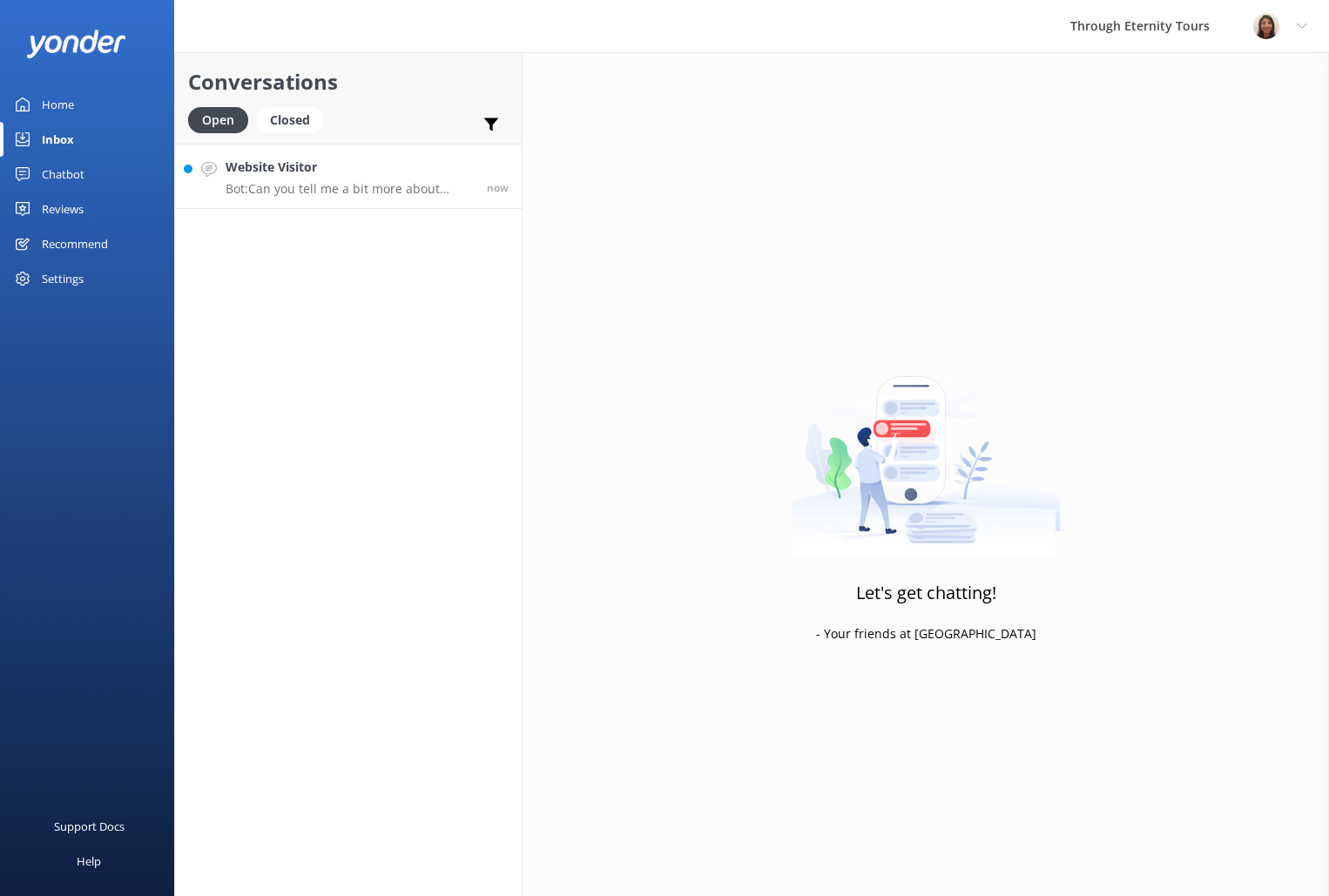
click at [300, 189] on p "Bot: Can you tell me a bit more about where you are going? We have an amazing a…" at bounding box center [350, 189] width 248 height 16
